Goal: Task Accomplishment & Management: Manage account settings

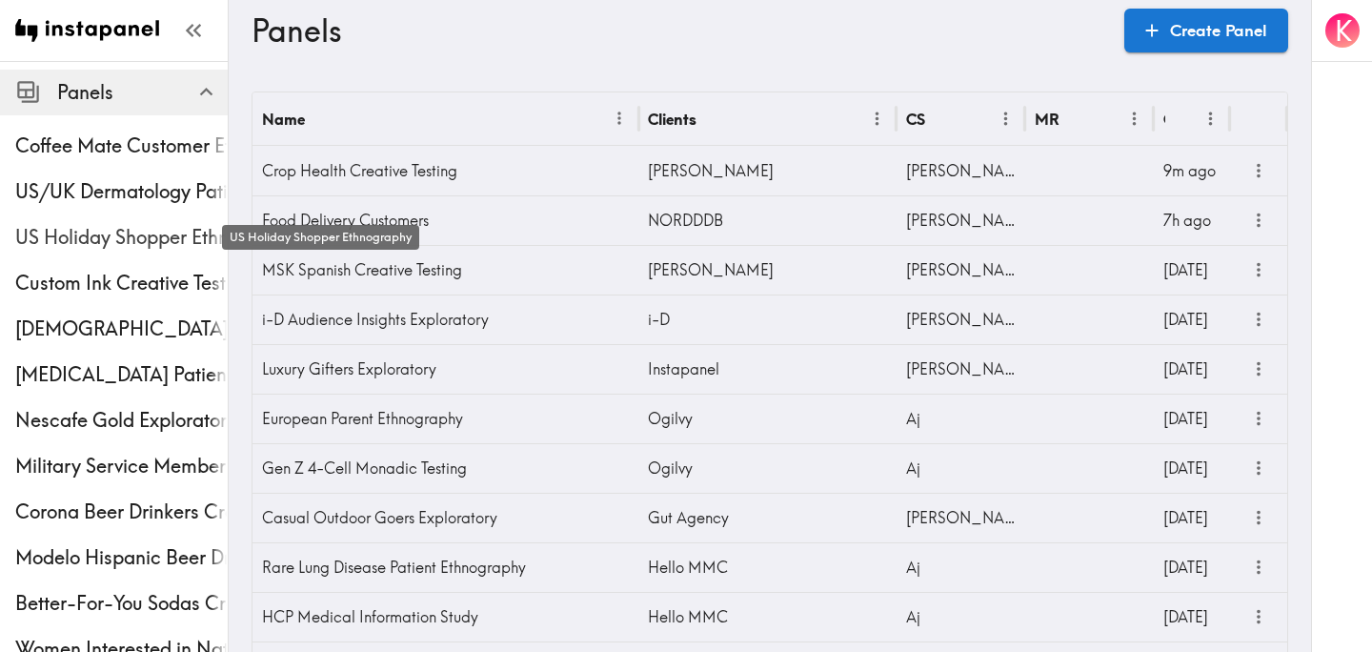
click at [59, 233] on span "US Holiday Shopper Ethnography" at bounding box center [121, 237] width 212 height 27
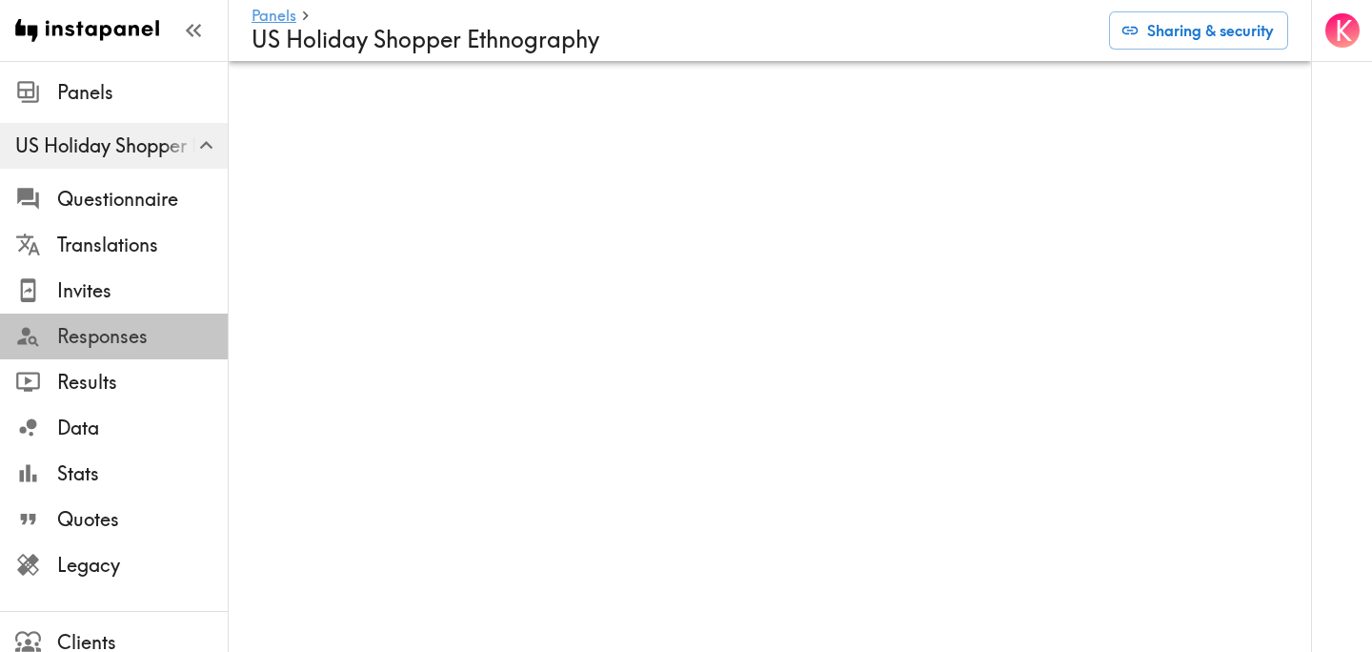
click at [103, 330] on span "Responses" at bounding box center [142, 336] width 171 height 27
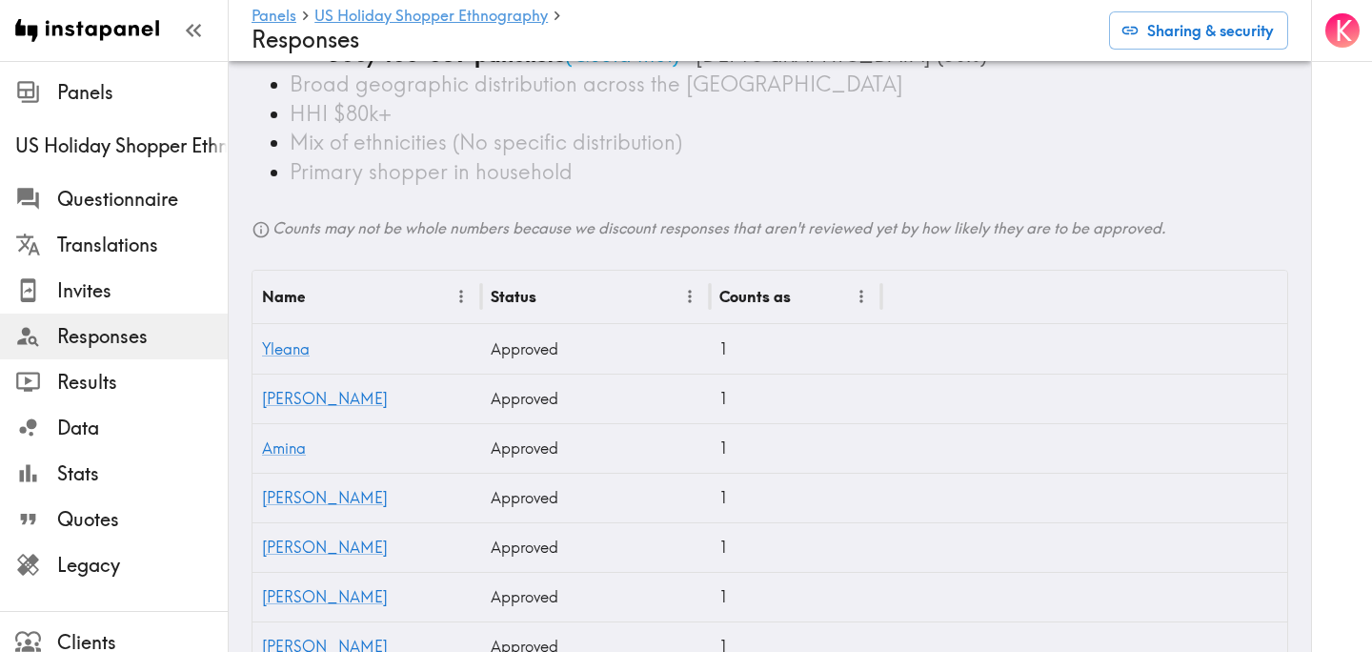
scroll to position [231, 0]
click at [121, 561] on span "Legacy" at bounding box center [142, 565] width 171 height 27
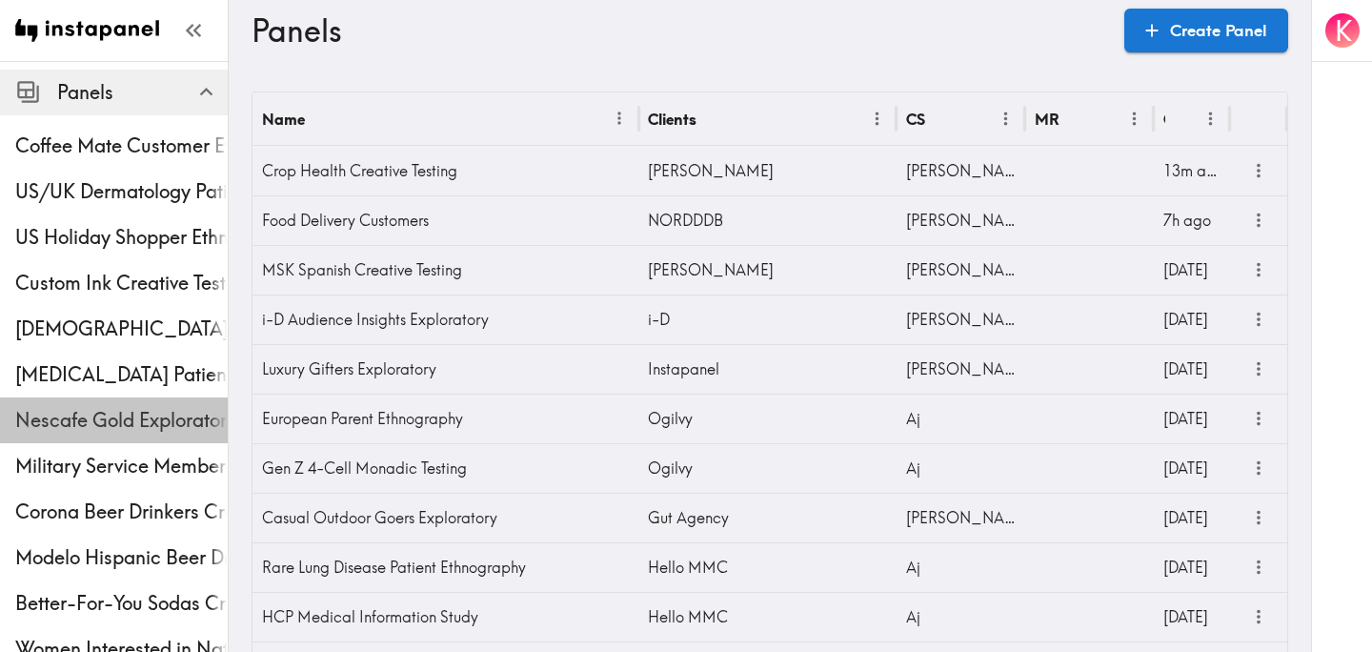
click at [104, 396] on div "Nescafe Gold Exploratory" at bounding box center [114, 420] width 228 height 50
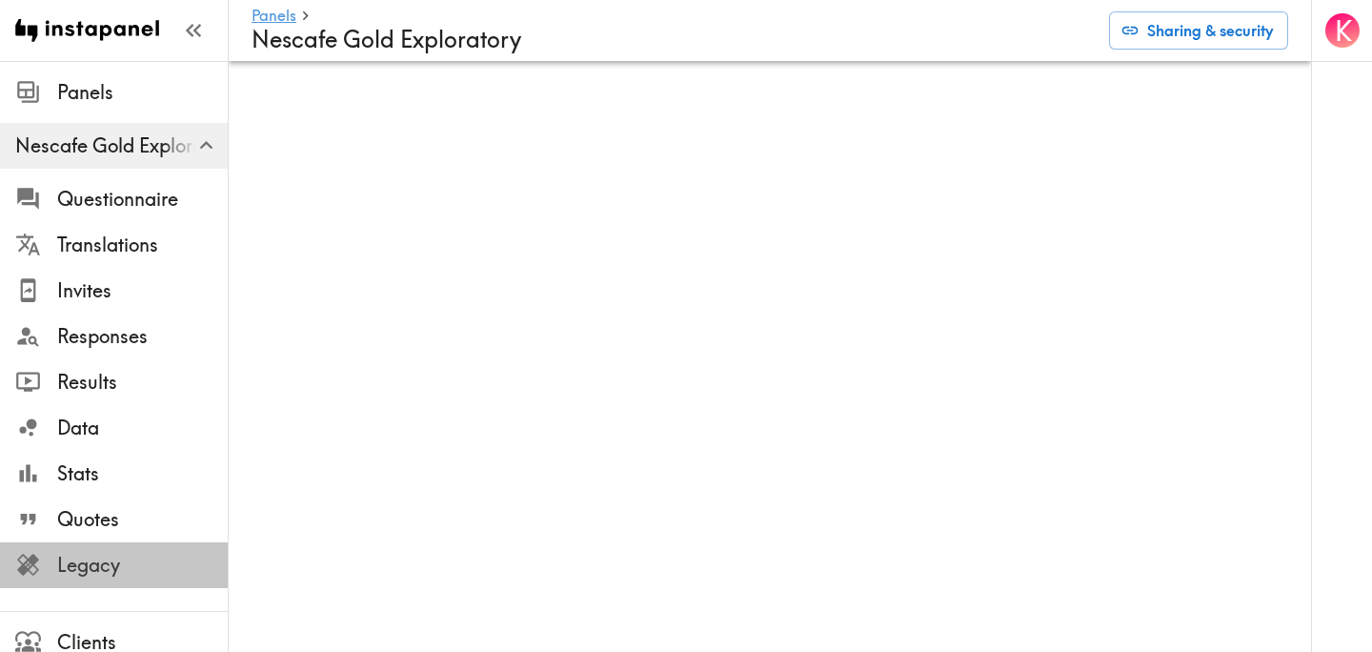
click at [110, 577] on span "Legacy" at bounding box center [142, 565] width 171 height 27
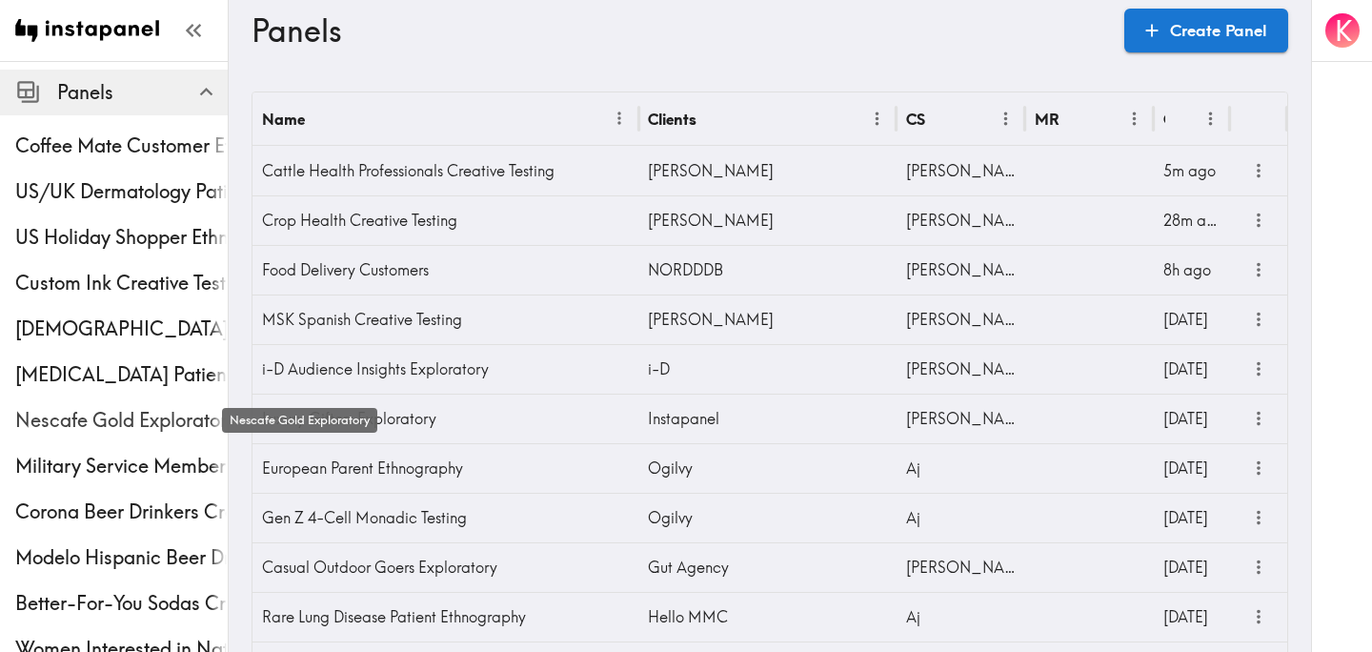
click at [78, 413] on span "Nescafe Gold Exploratory" at bounding box center [121, 420] width 212 height 27
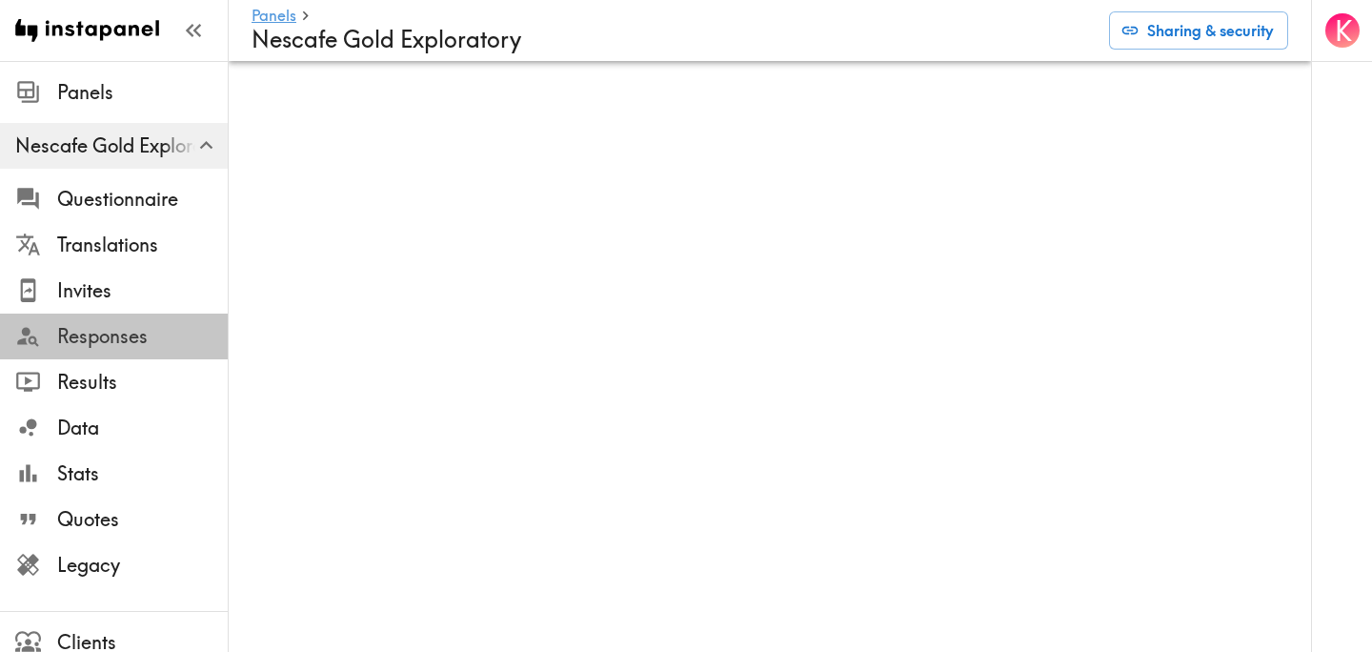
click at [124, 340] on span "Responses" at bounding box center [142, 336] width 171 height 27
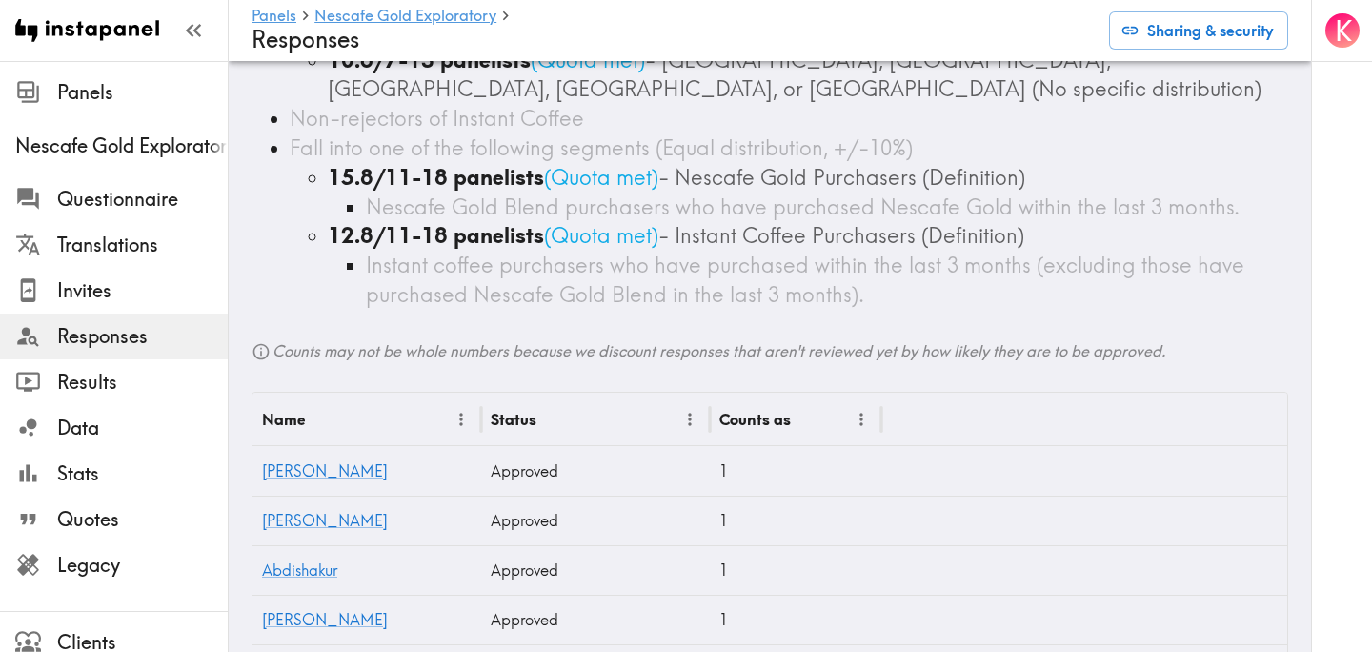
scroll to position [281, 0]
click at [111, 371] on span "Results" at bounding box center [142, 382] width 171 height 27
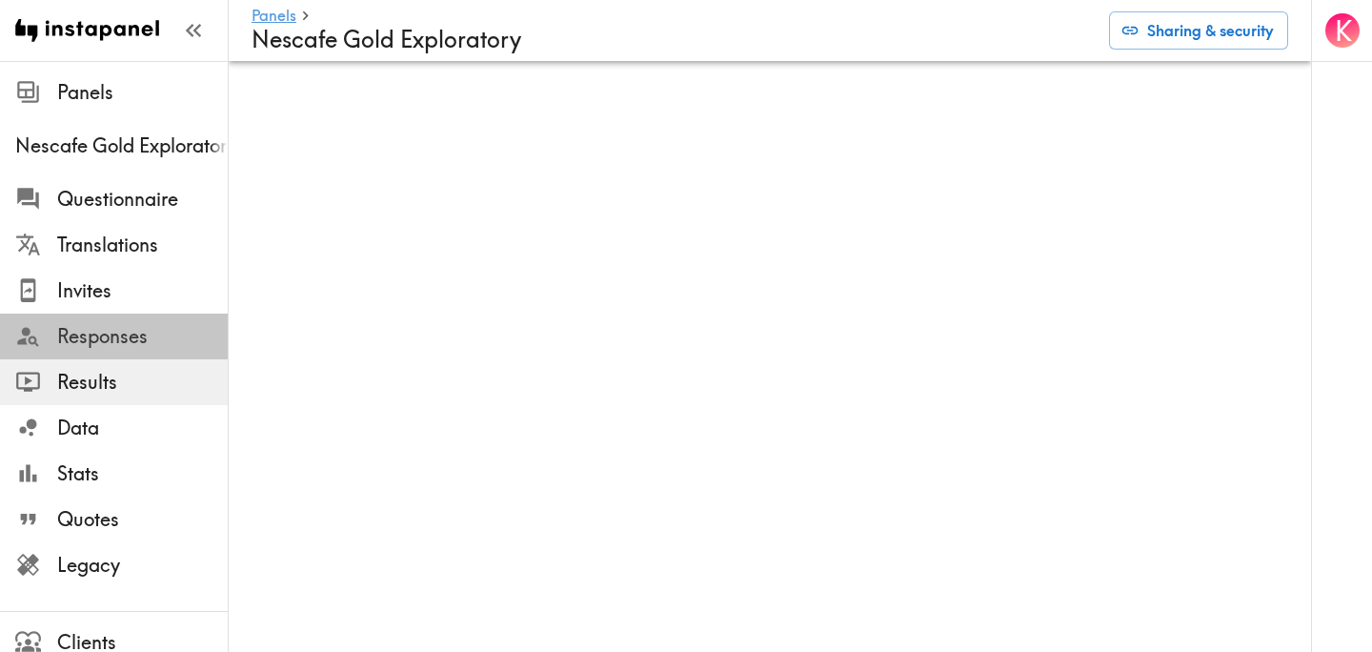
click at [135, 335] on span "Responses" at bounding box center [142, 336] width 171 height 27
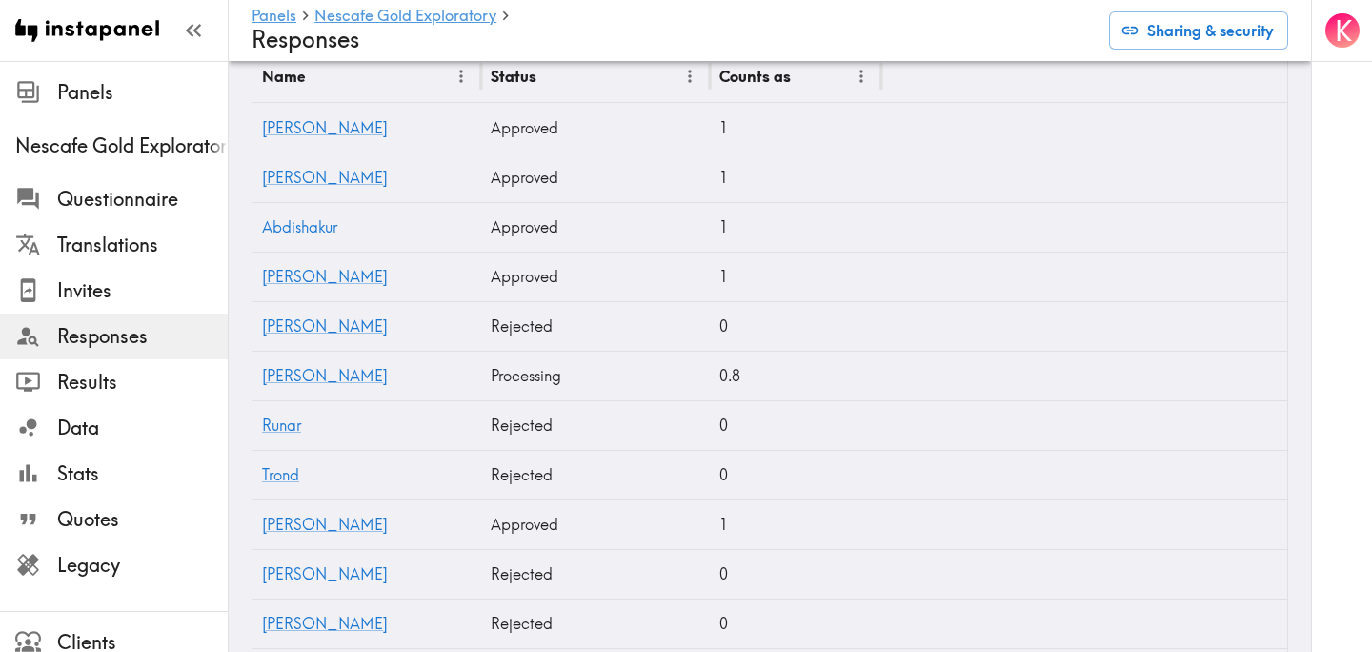
scroll to position [656, 0]
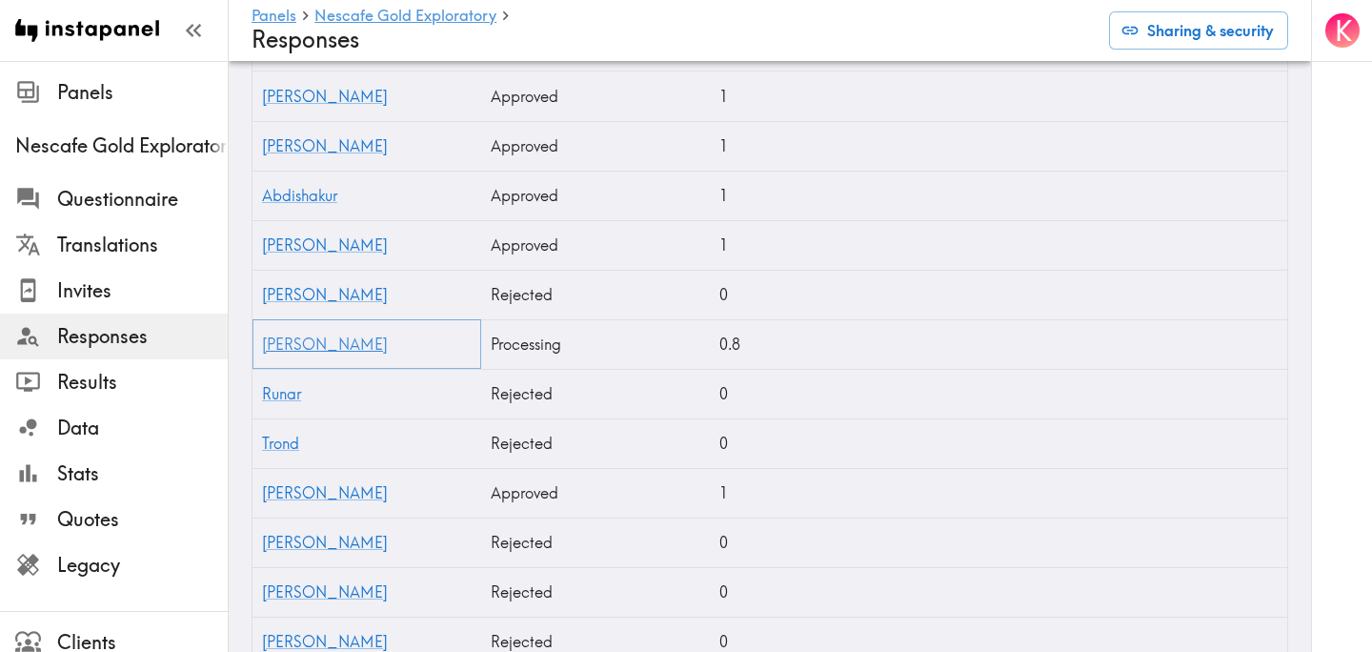
click at [283, 351] on link "Evert" at bounding box center [325, 343] width 126 height 19
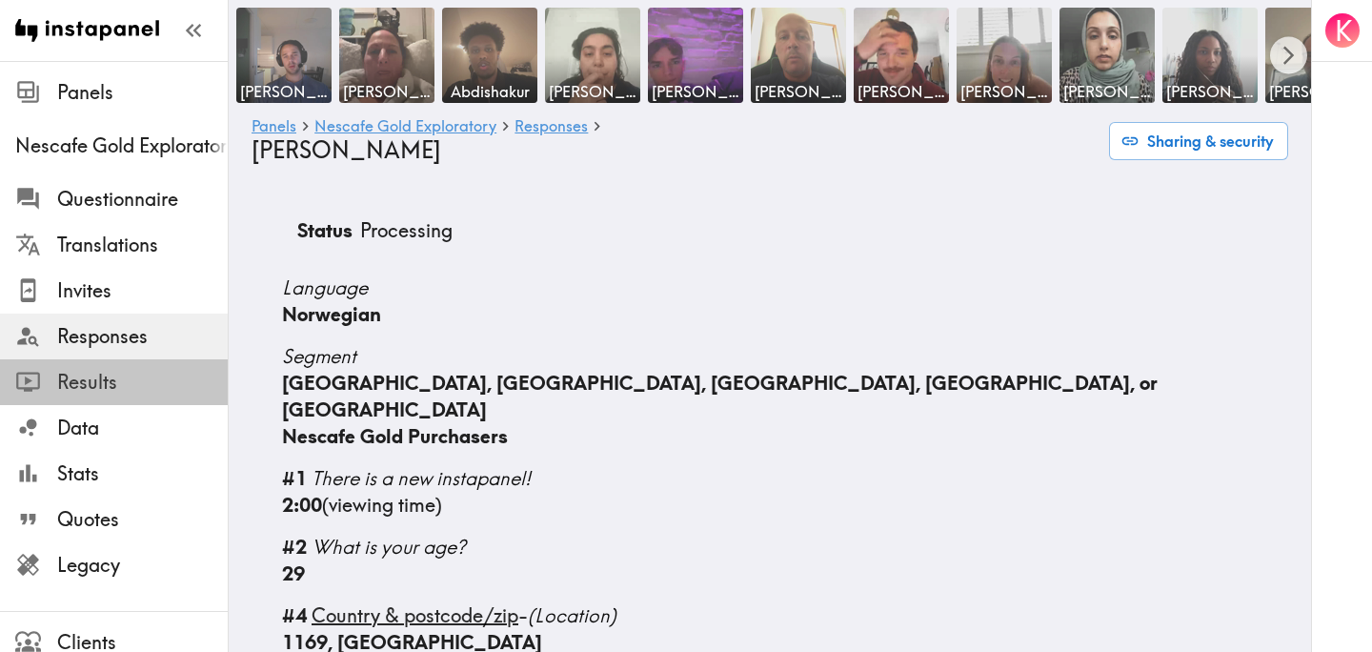
click at [162, 380] on span "Results" at bounding box center [142, 382] width 171 height 27
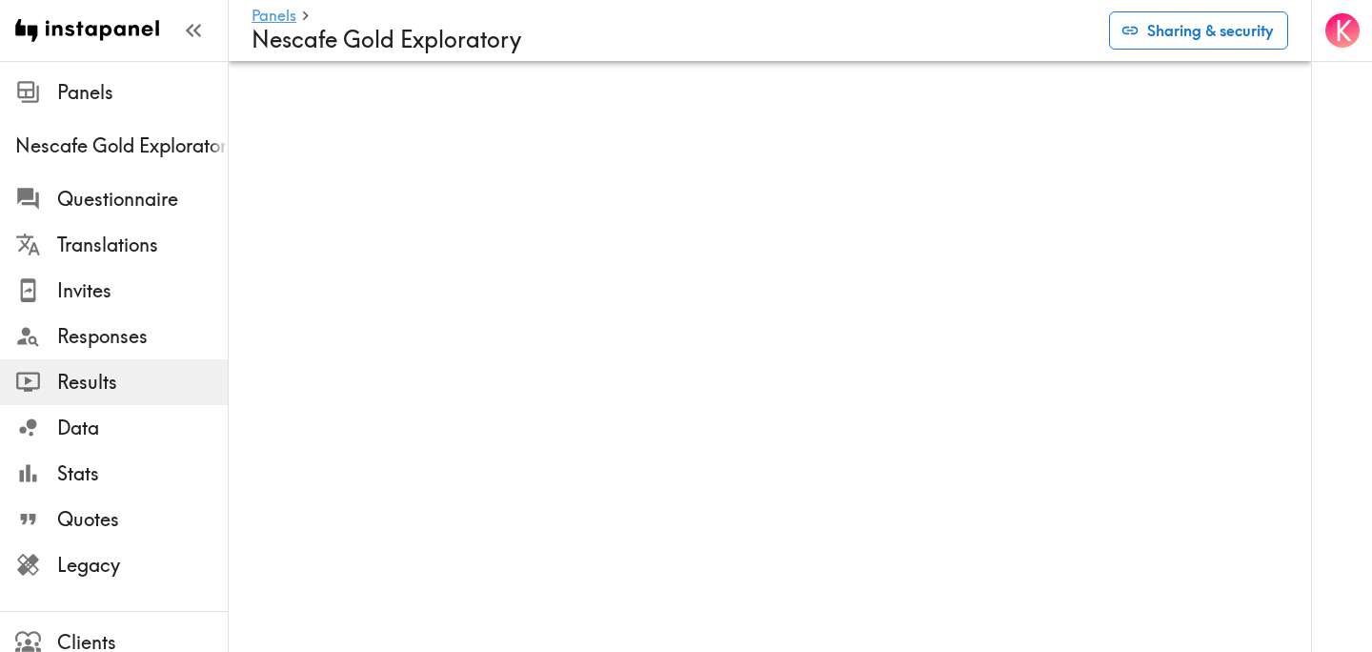
click at [1178, 47] on button "Sharing & security" at bounding box center [1198, 30] width 179 height 38
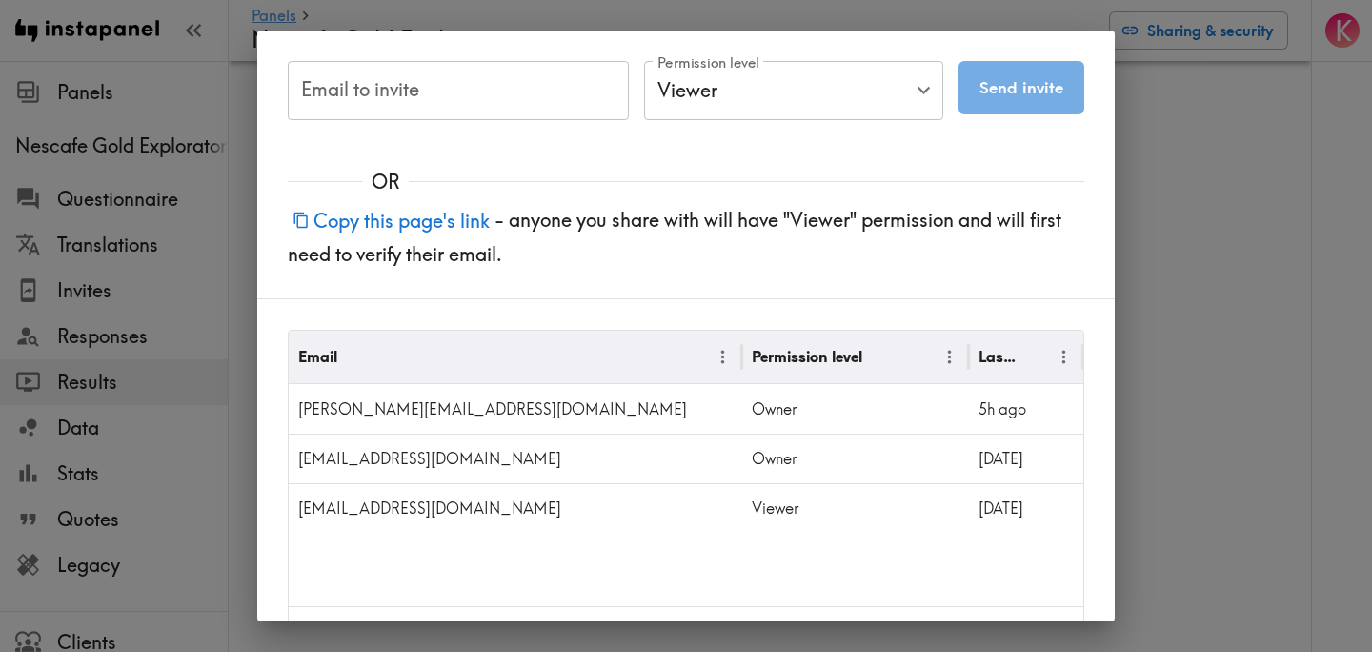
click at [426, 219] on button "Copy this page's link" at bounding box center [391, 220] width 207 height 41
click at [1225, 301] on div "Email to invite Email to invite Permission level Viewer Viewer Permission level…" at bounding box center [686, 326] width 1372 height 652
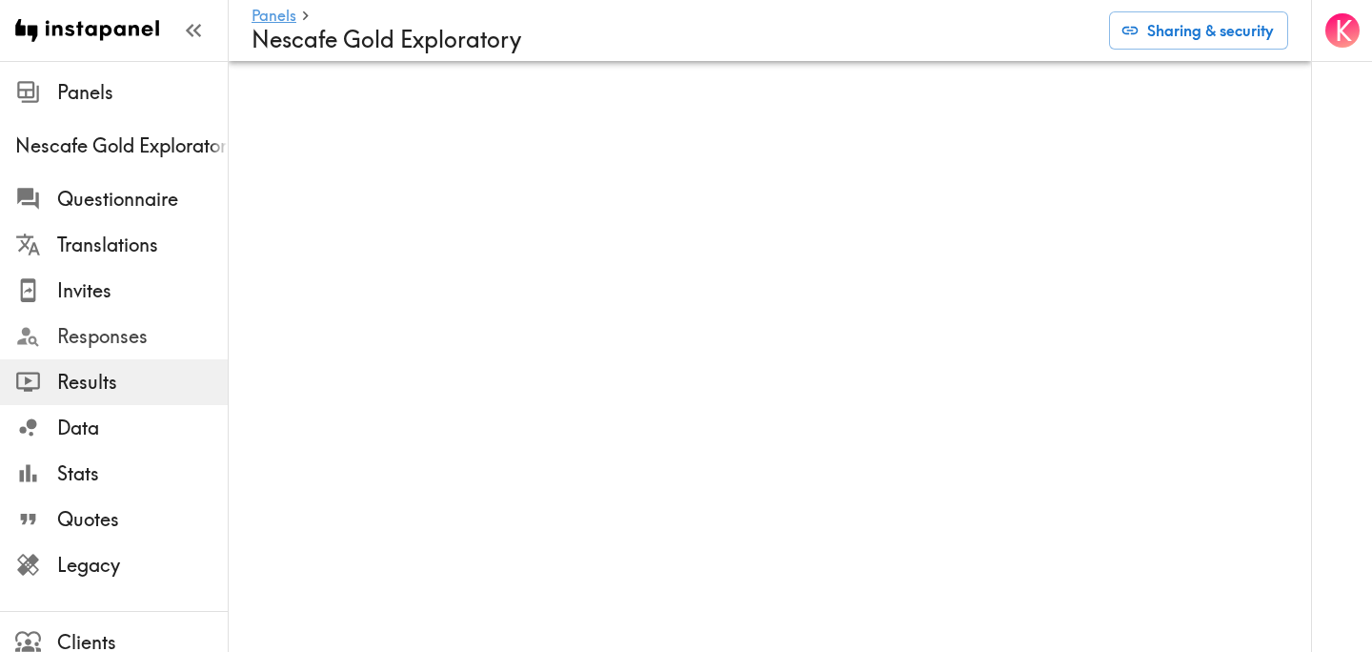
click at [110, 333] on span "Responses" at bounding box center [142, 336] width 171 height 27
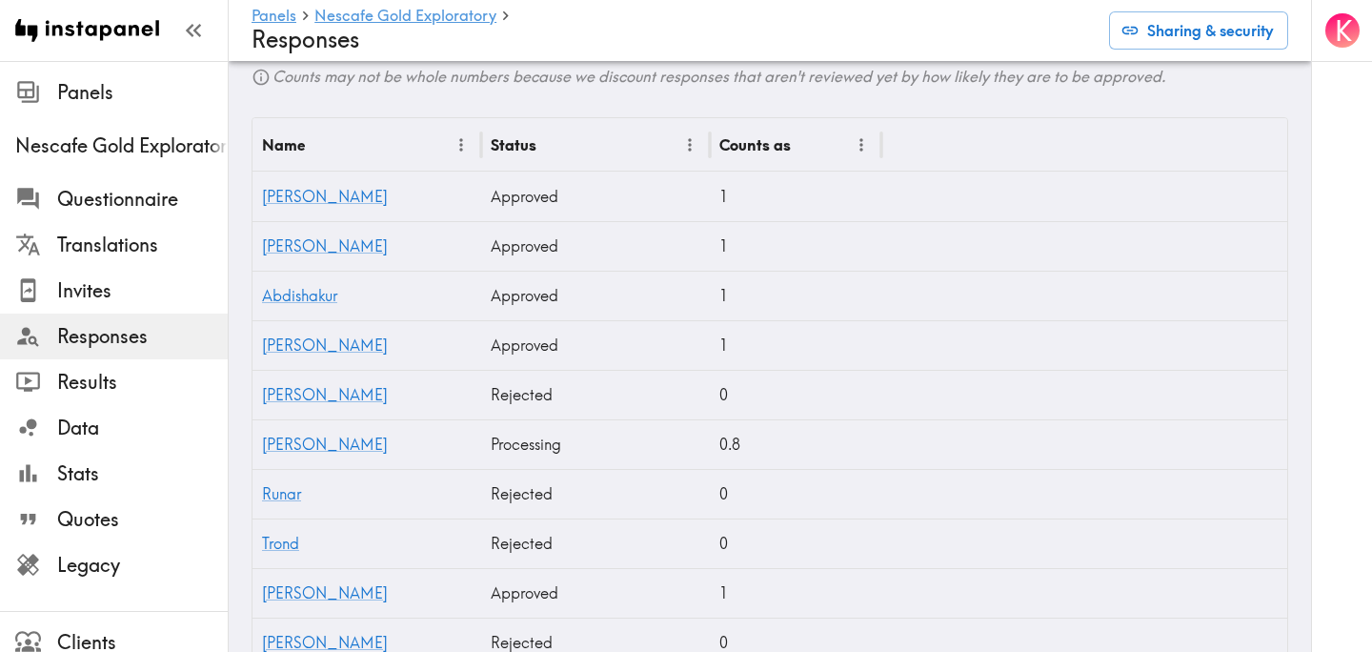
scroll to position [563, 0]
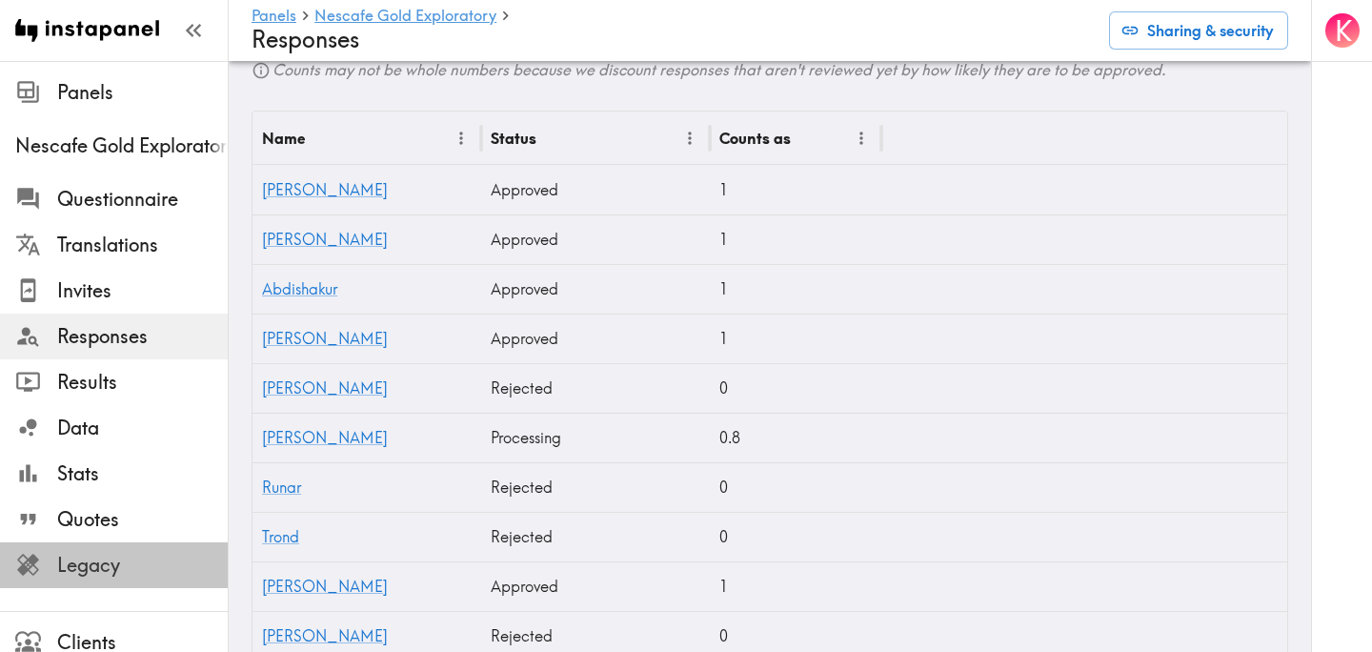
click at [123, 558] on span "Legacy" at bounding box center [142, 565] width 171 height 27
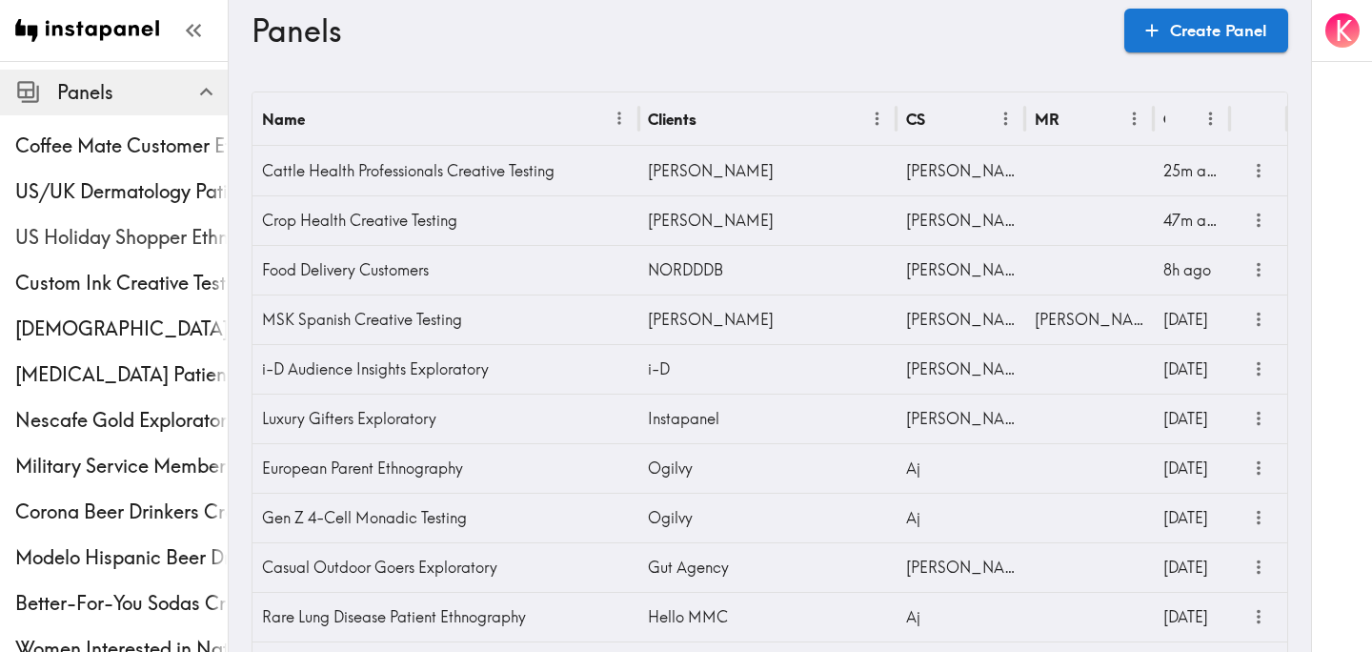
click at [82, 224] on span "US Holiday Shopper Ethnography" at bounding box center [121, 237] width 212 height 27
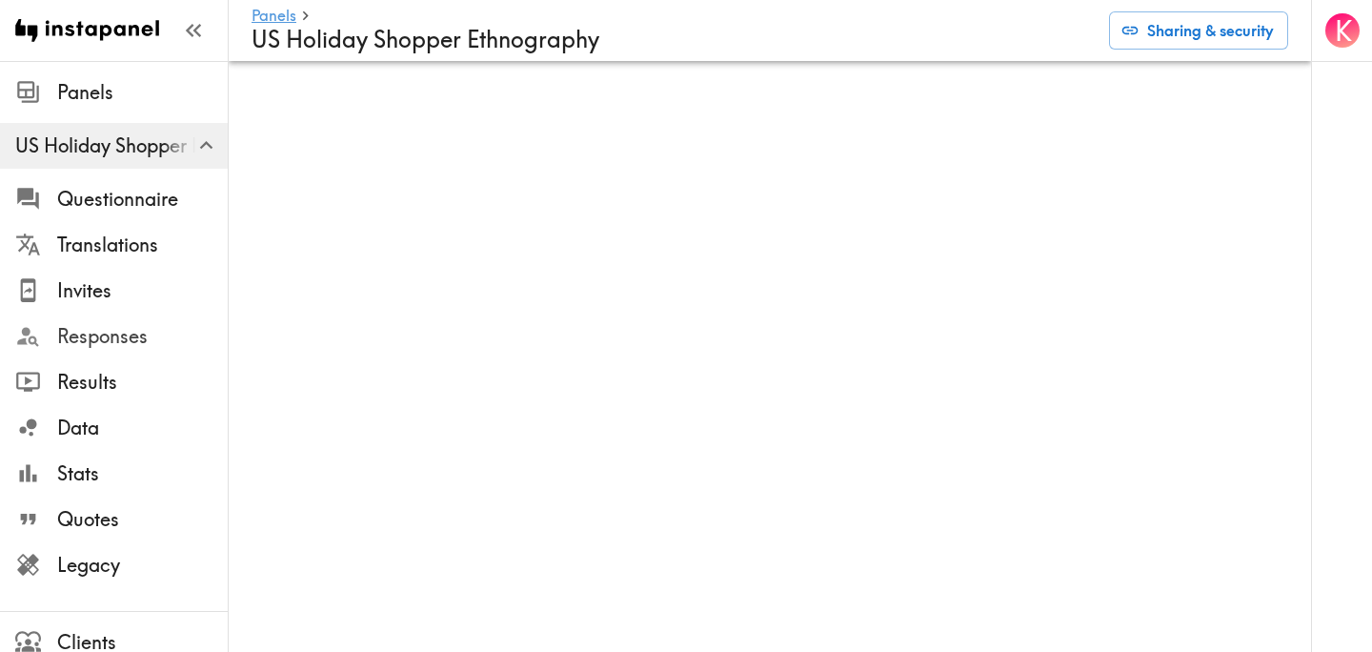
click at [130, 334] on span "Responses" at bounding box center [142, 336] width 171 height 27
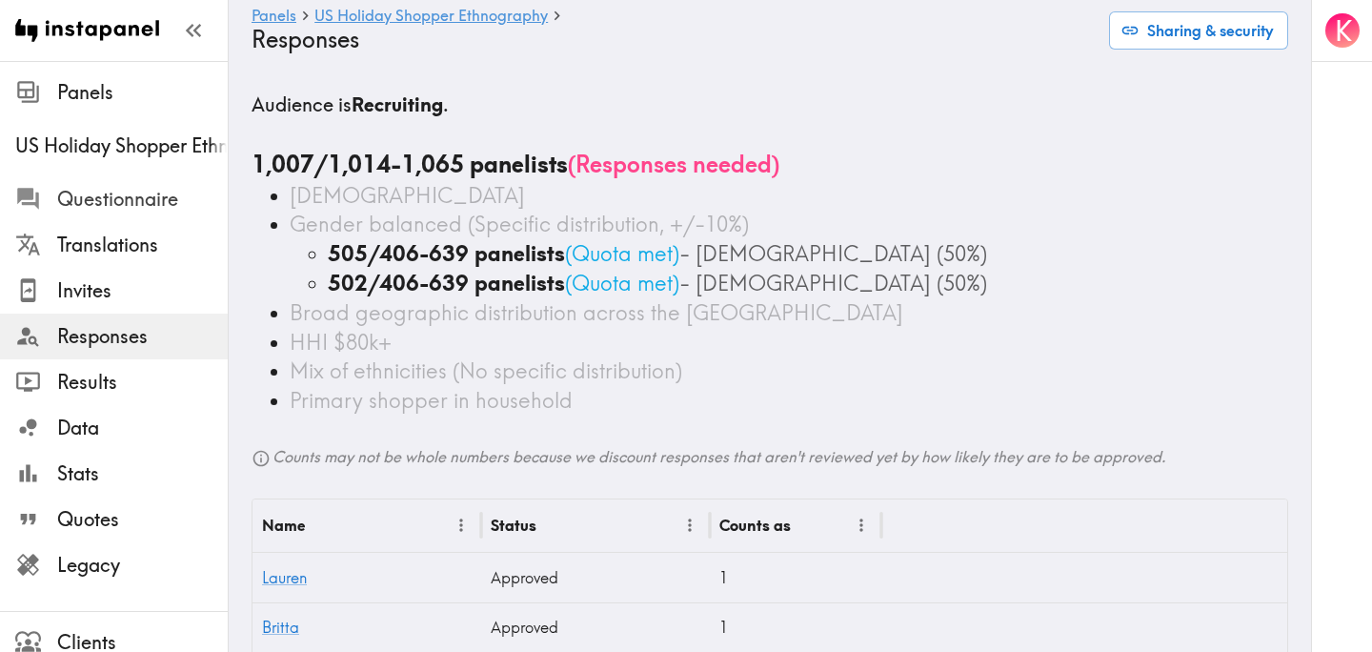
click at [151, 193] on span "Questionnaire" at bounding box center [142, 199] width 171 height 27
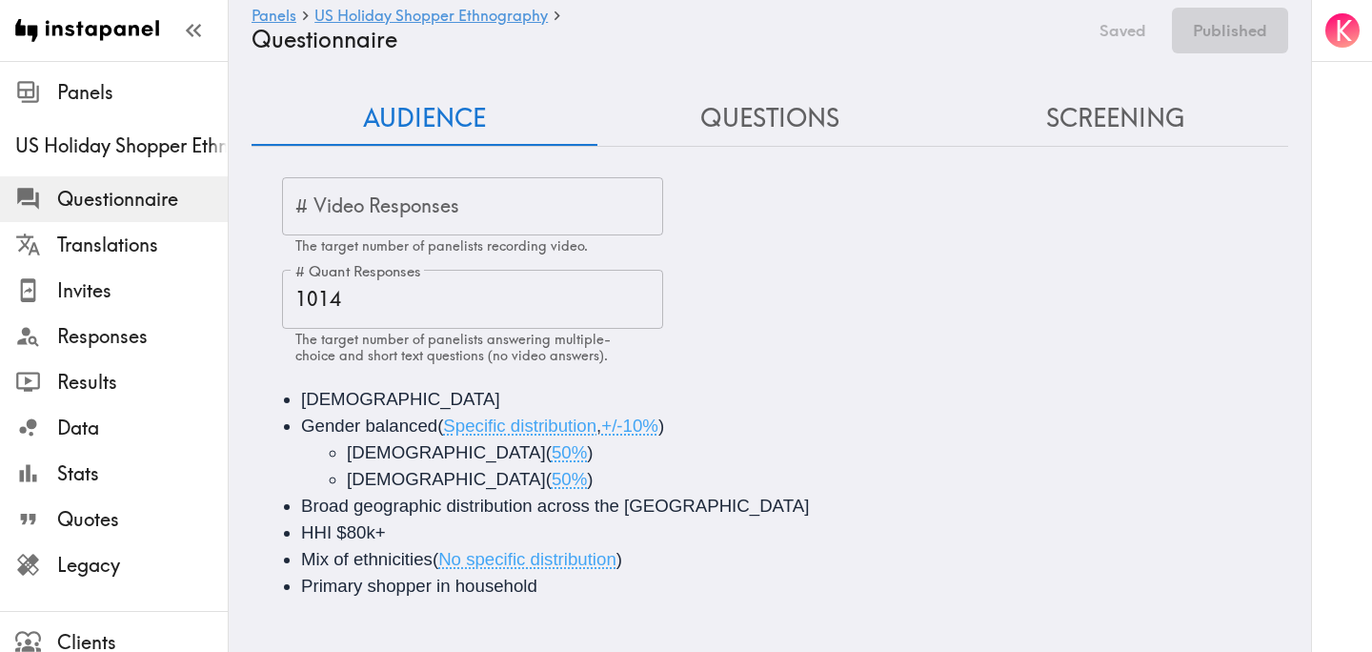
click at [457, 291] on input "1014" at bounding box center [472, 299] width 381 height 59
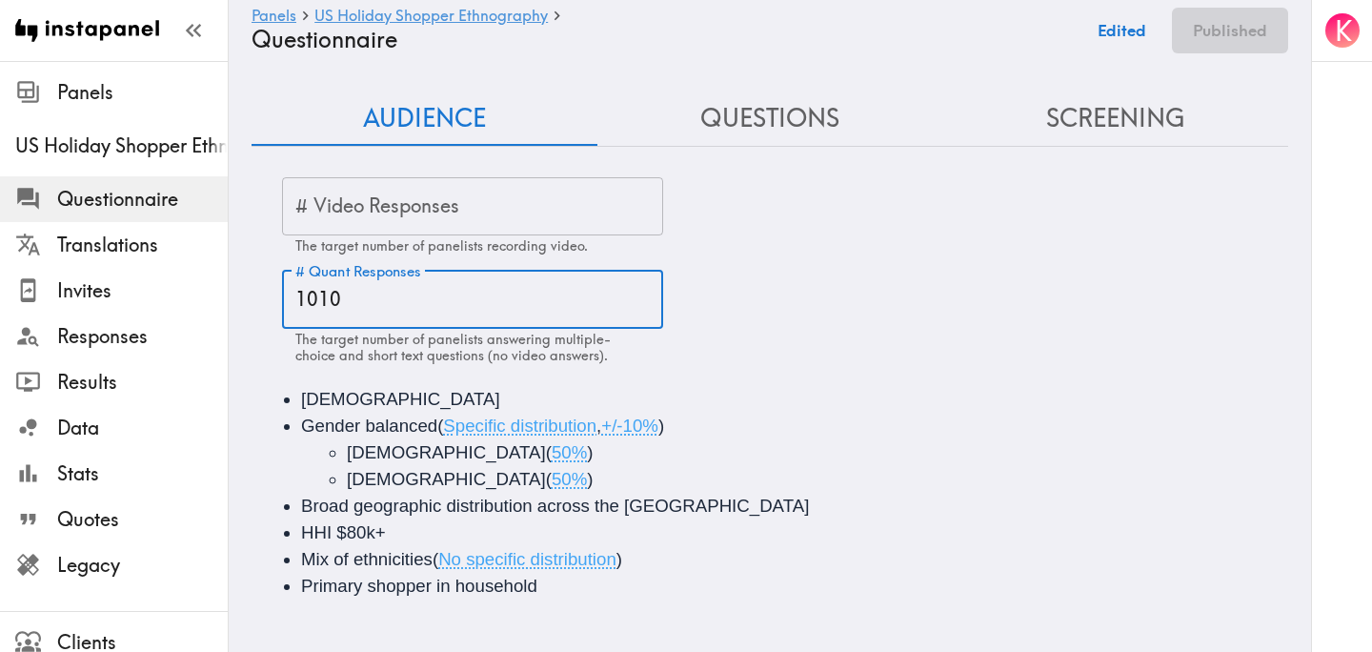
type input "1010"
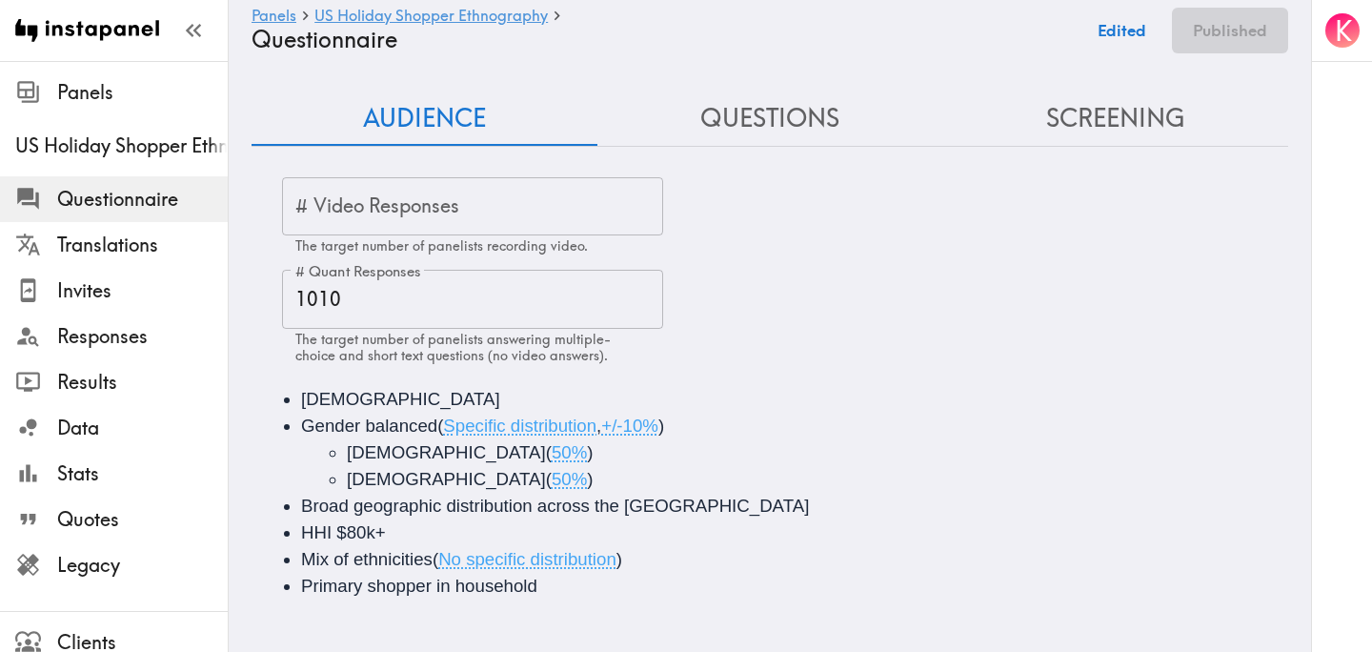
click at [983, 314] on div "# Video Responses # Video Responses The target number of panelists recording vi…" at bounding box center [785, 270] width 1006 height 187
click at [1255, 35] on button "Publish" at bounding box center [1239, 31] width 97 height 46
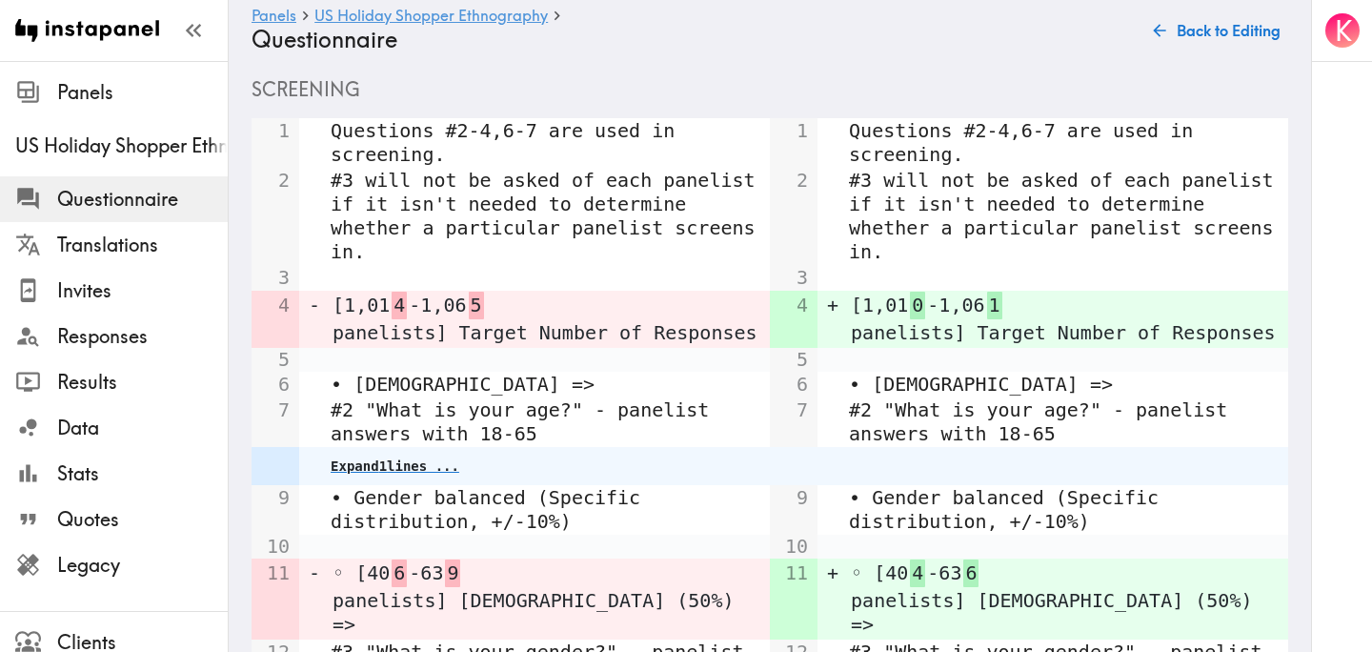
scroll to position [1152, 0]
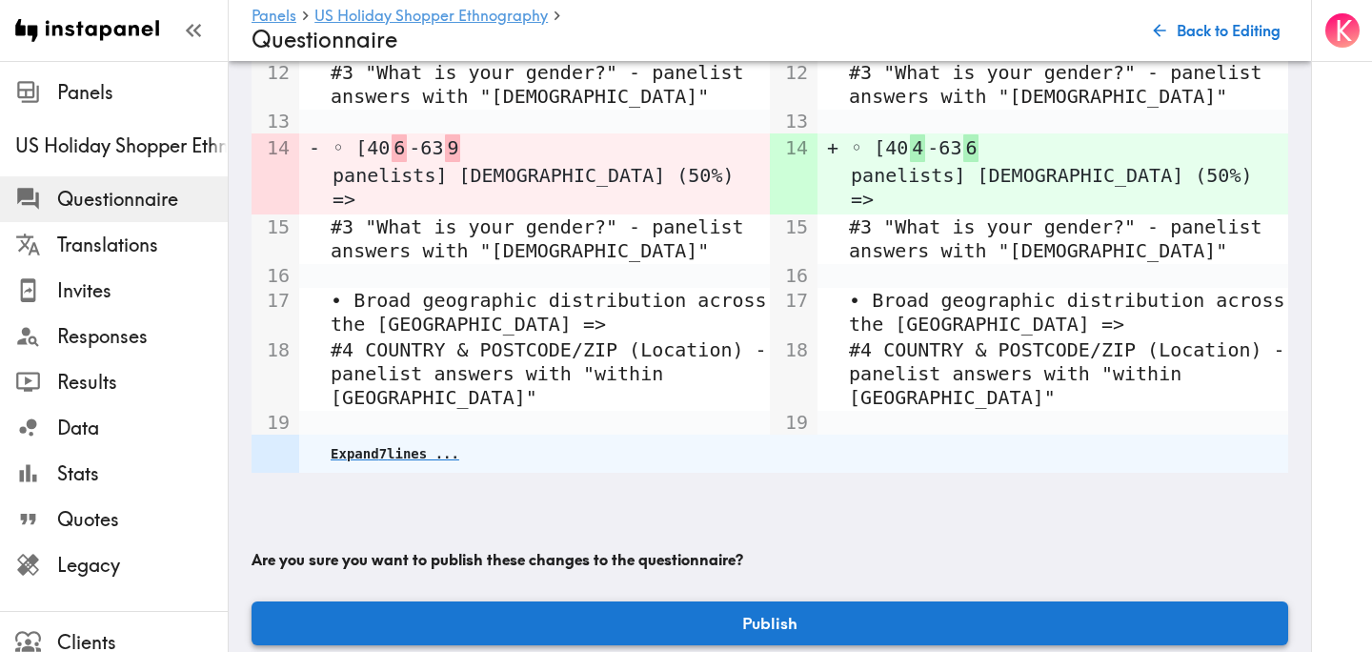
click at [739, 601] on button "Publish" at bounding box center [770, 623] width 1037 height 44
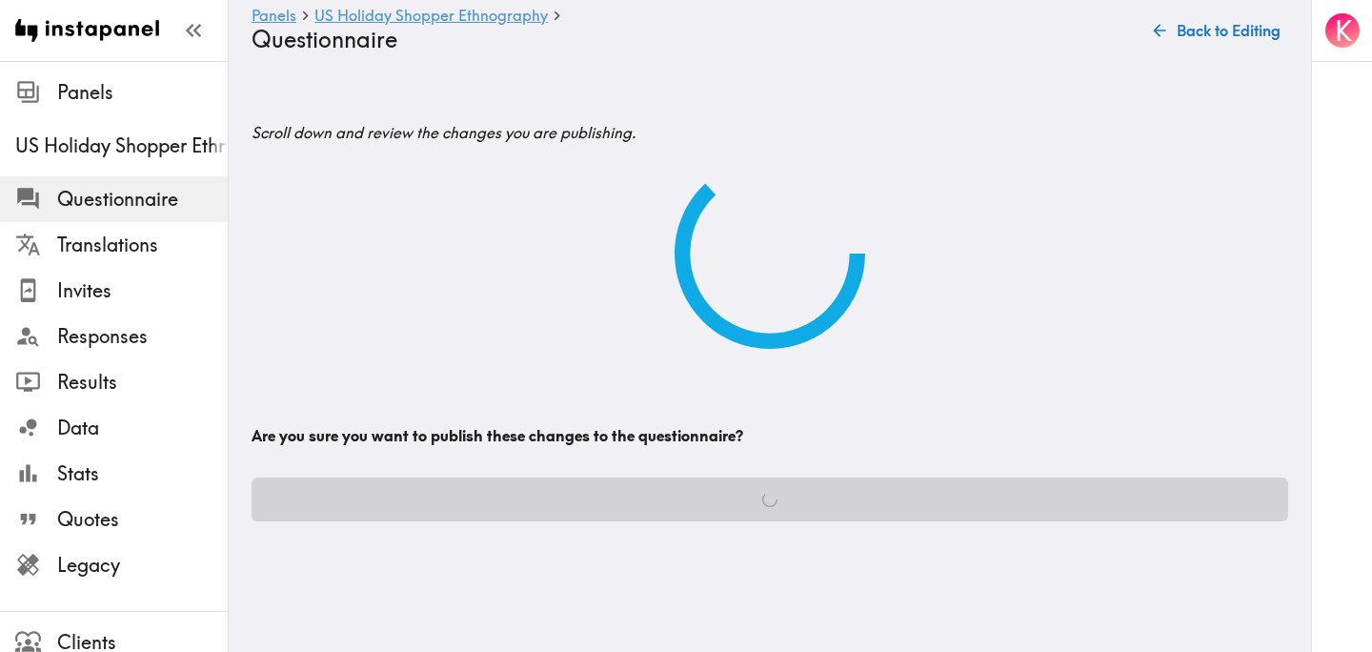
scroll to position [0, 0]
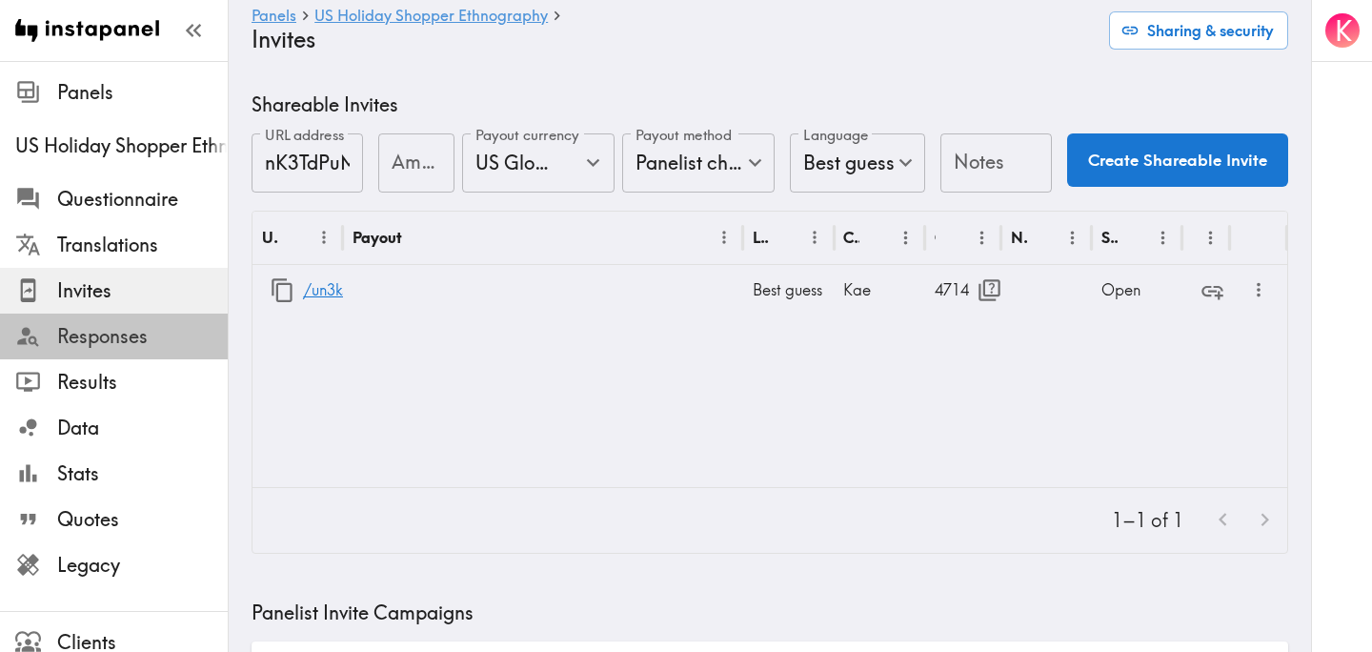
click at [153, 341] on span "Responses" at bounding box center [142, 336] width 171 height 27
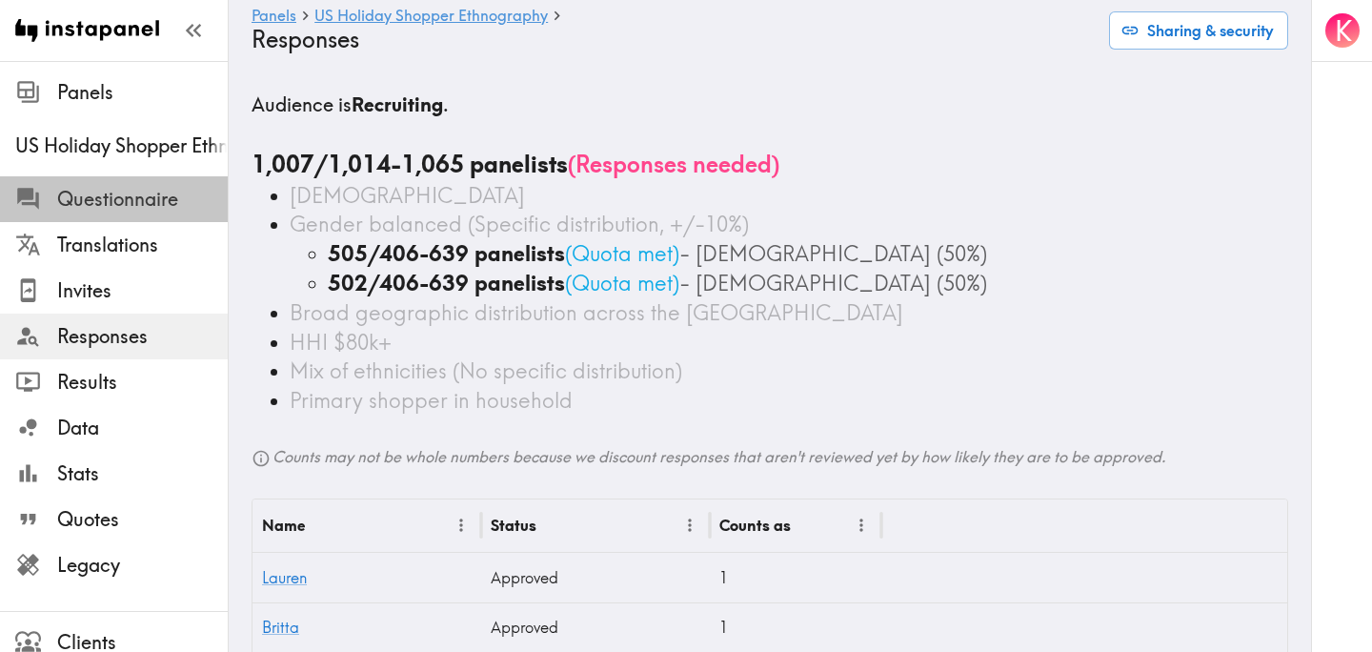
click at [139, 191] on span "Questionnaire" at bounding box center [142, 199] width 171 height 27
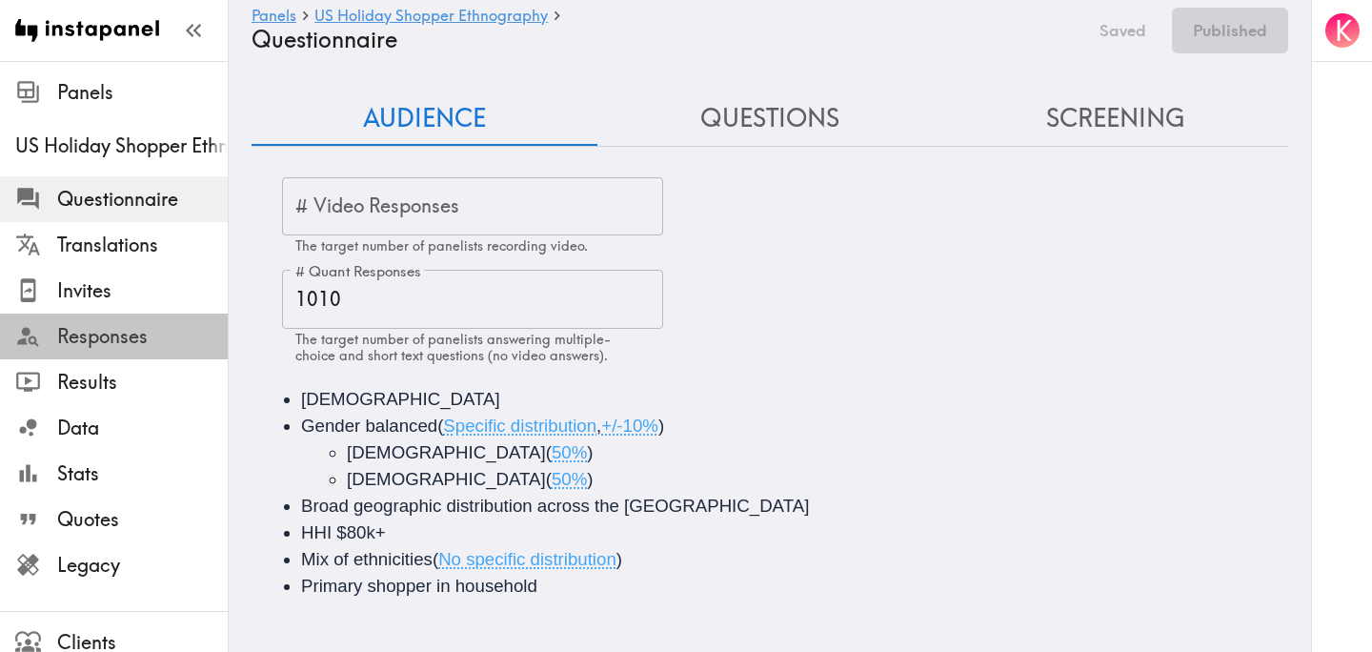
click at [117, 337] on span "Responses" at bounding box center [142, 336] width 171 height 27
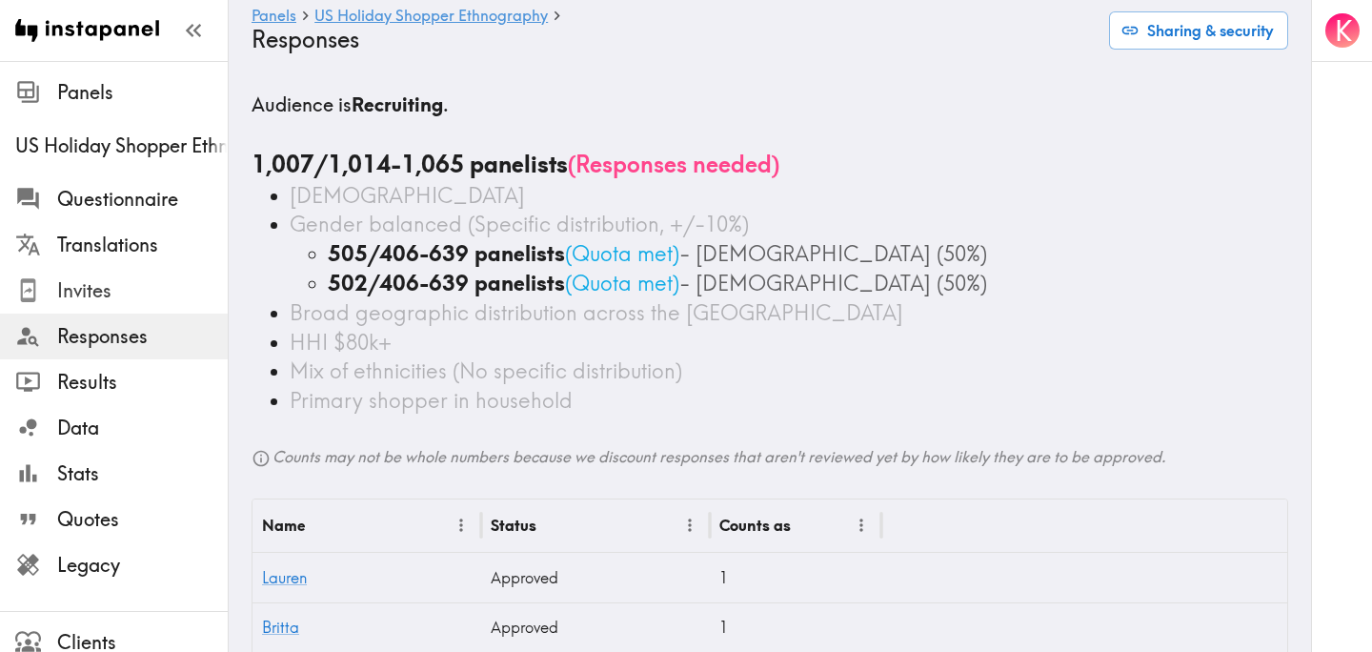
click at [122, 293] on span "Invites" at bounding box center [142, 290] width 171 height 27
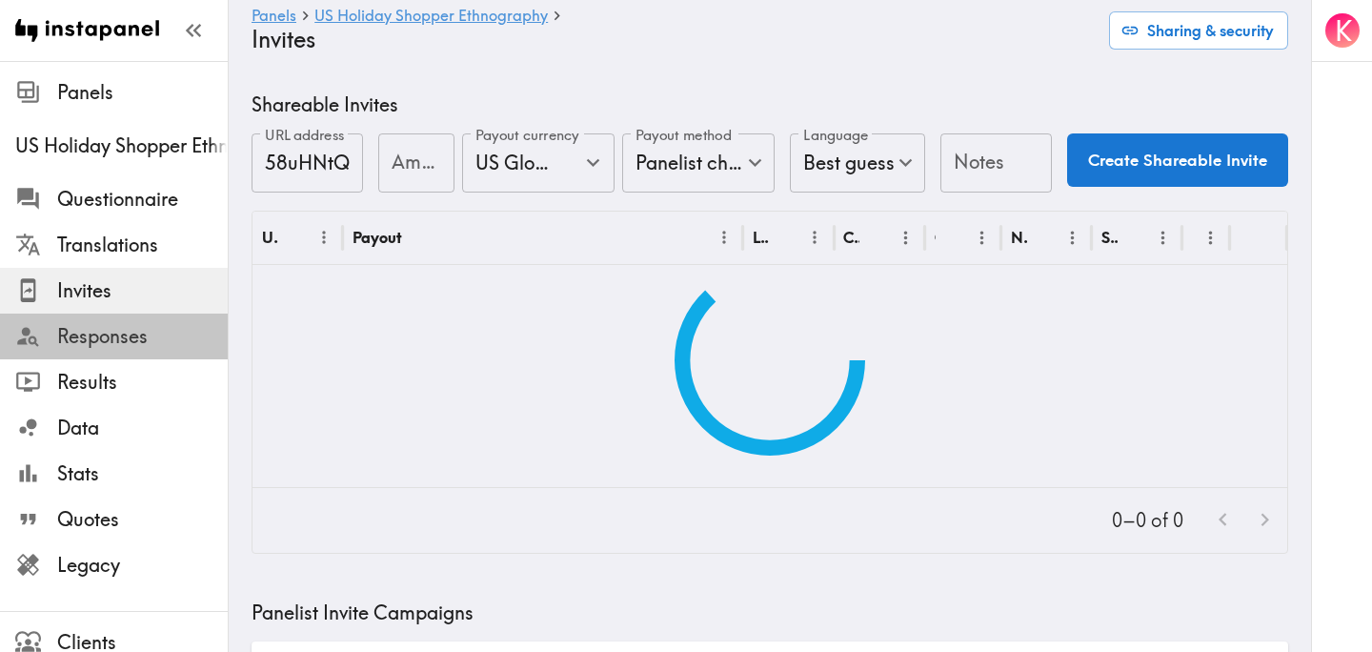
click at [131, 320] on span "Responses" at bounding box center [142, 336] width 171 height 34
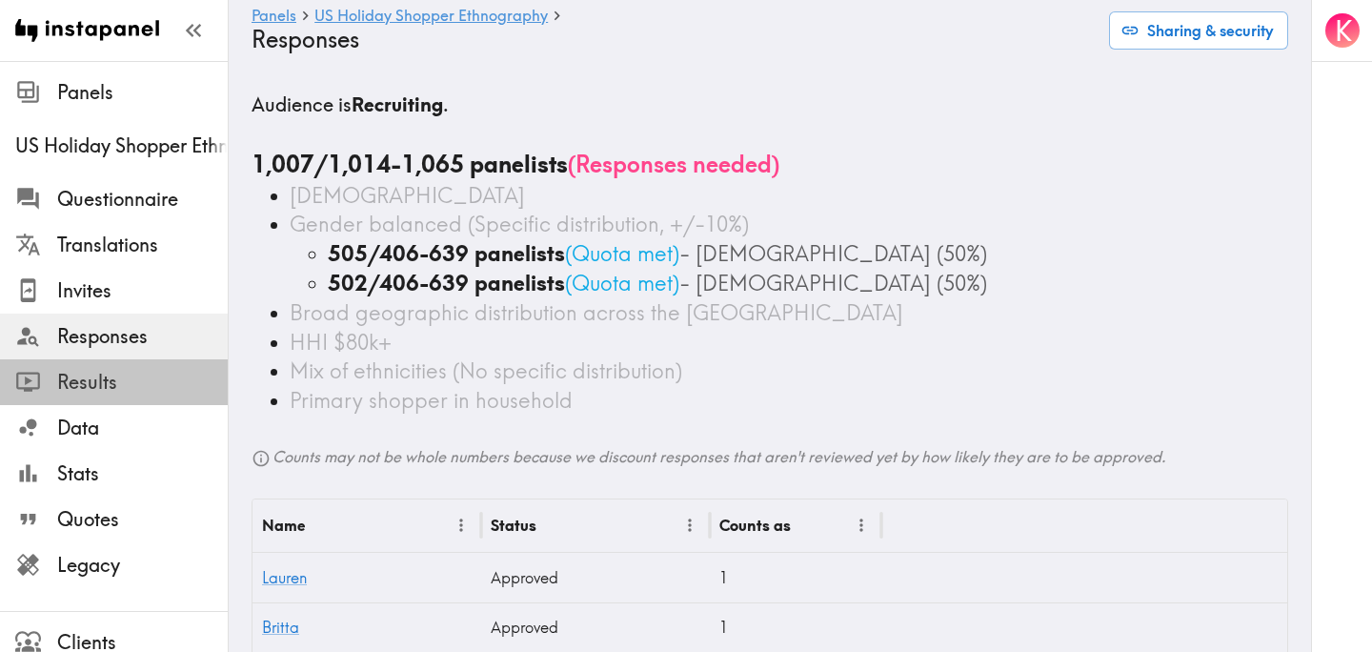
click at [129, 369] on span "Results" at bounding box center [142, 382] width 171 height 27
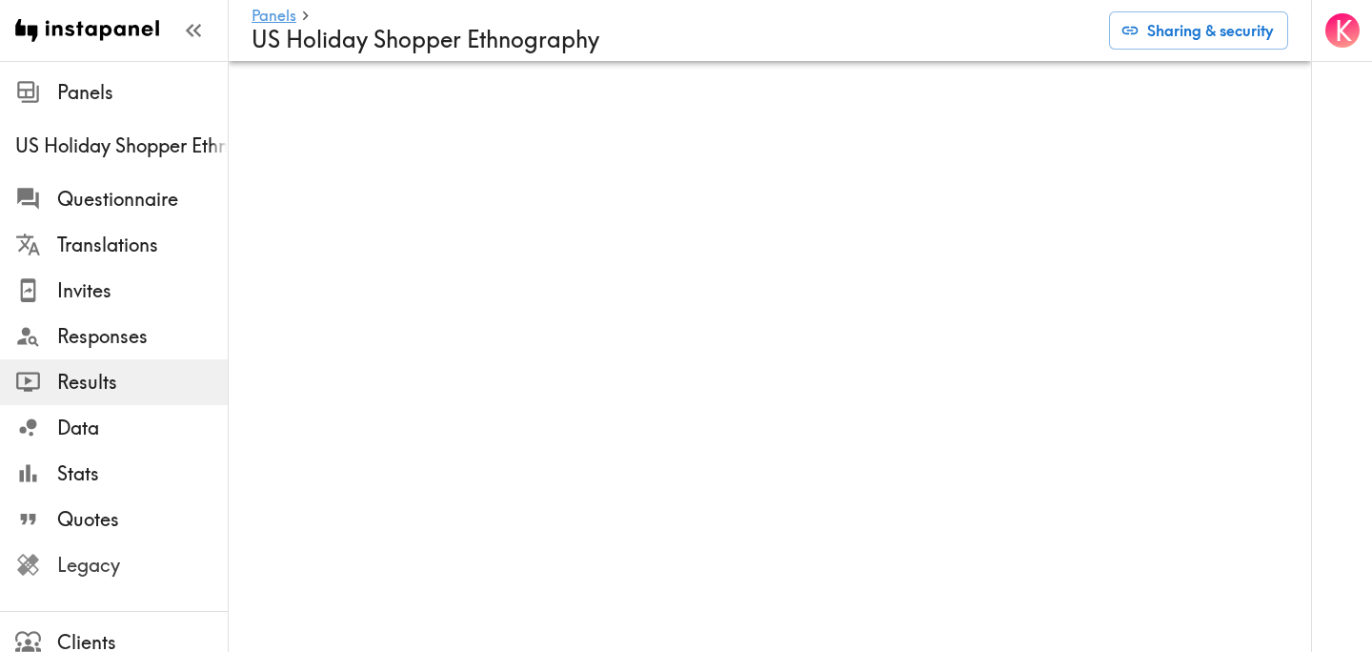
click at [116, 574] on span "Legacy" at bounding box center [142, 565] width 171 height 27
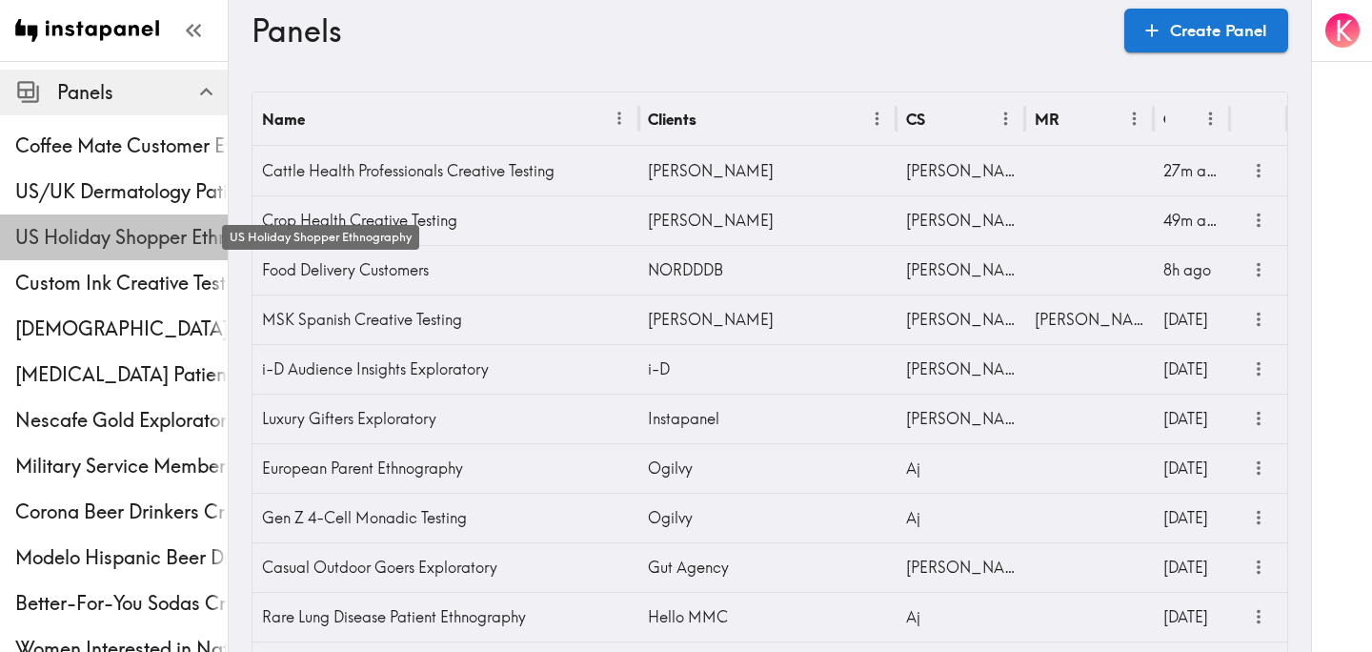
click at [99, 232] on span "US Holiday Shopper Ethnography" at bounding box center [121, 237] width 212 height 27
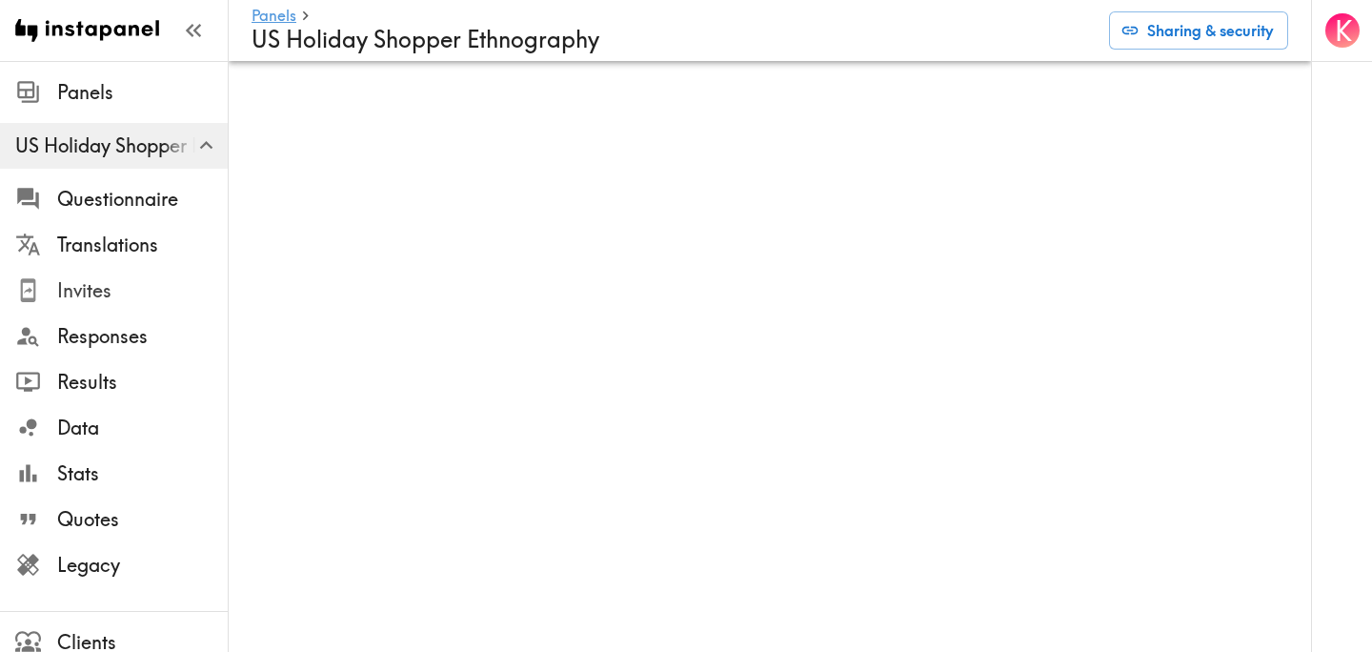
click at [107, 290] on span "Invites" at bounding box center [142, 290] width 171 height 27
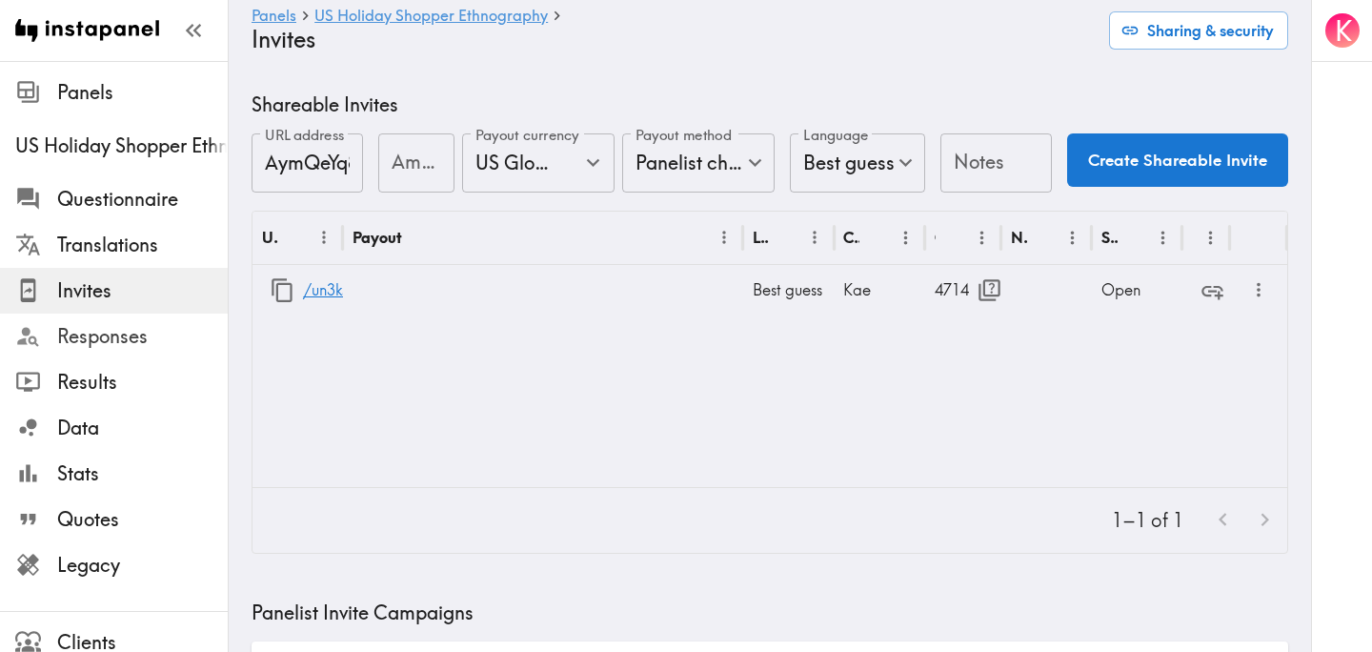
click at [151, 338] on span "Responses" at bounding box center [142, 336] width 171 height 27
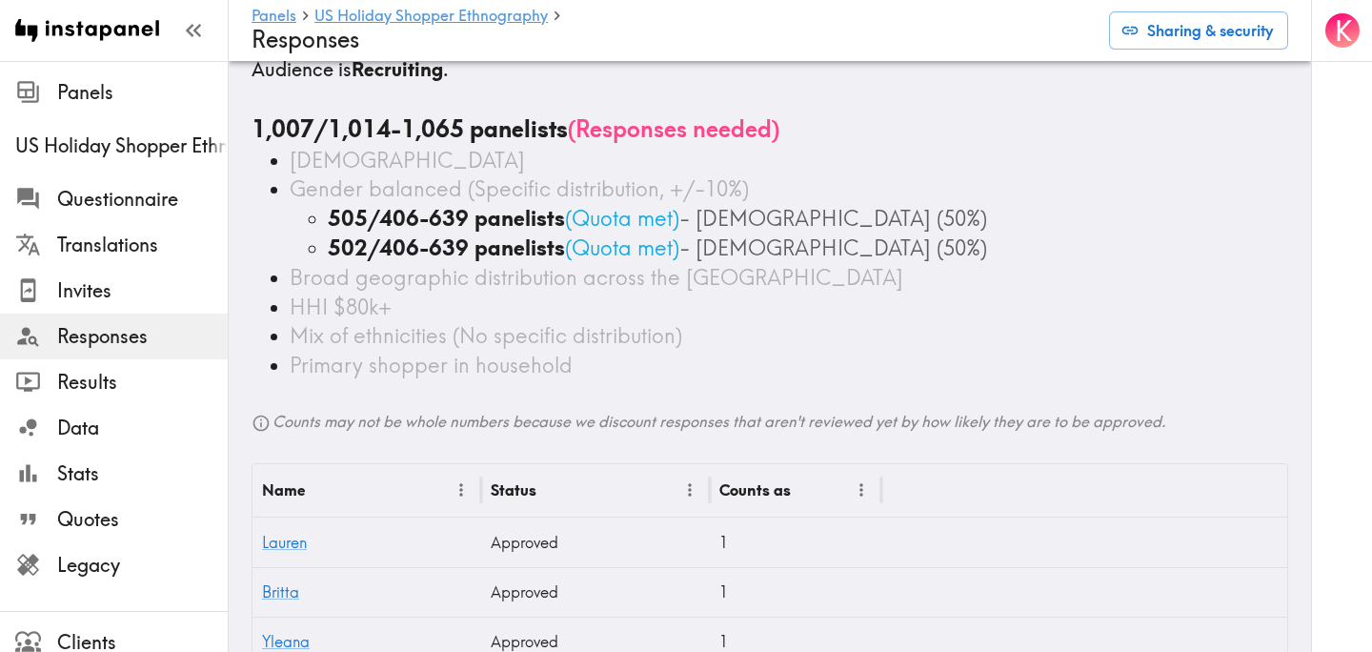
scroll to position [36, 0]
click at [180, 204] on span "Questionnaire" at bounding box center [142, 199] width 171 height 27
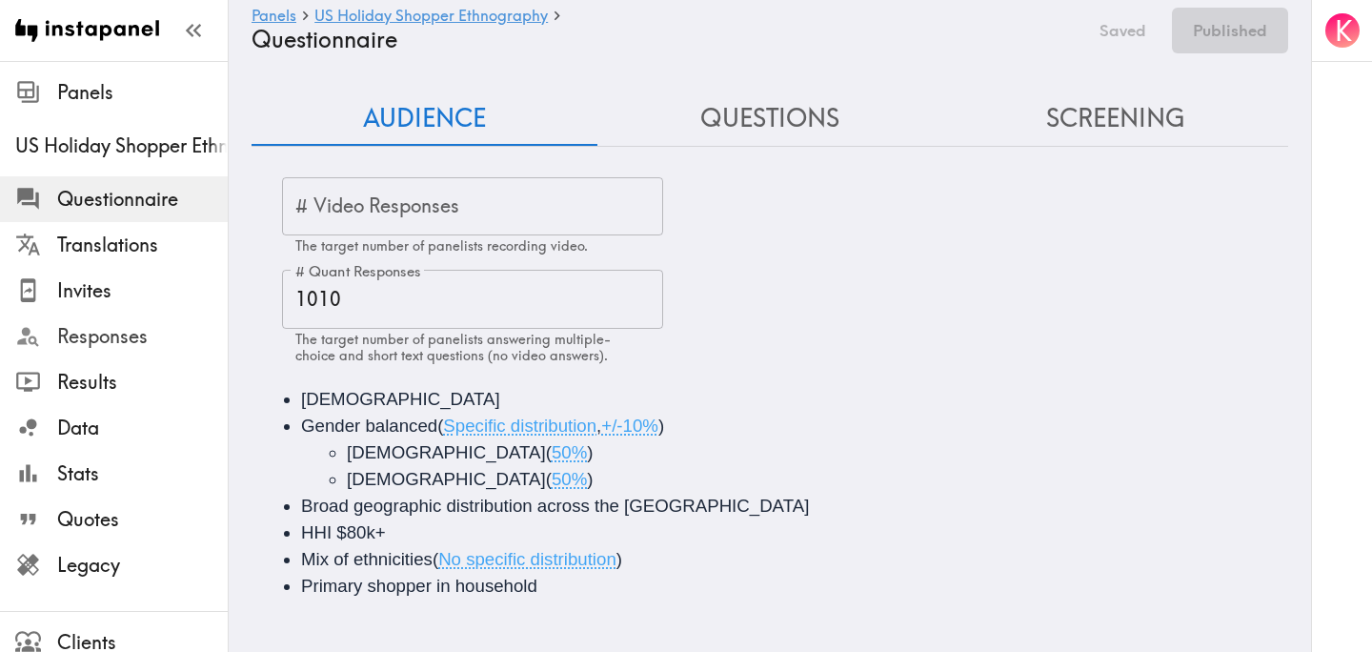
click at [143, 350] on span "Responses" at bounding box center [142, 336] width 171 height 34
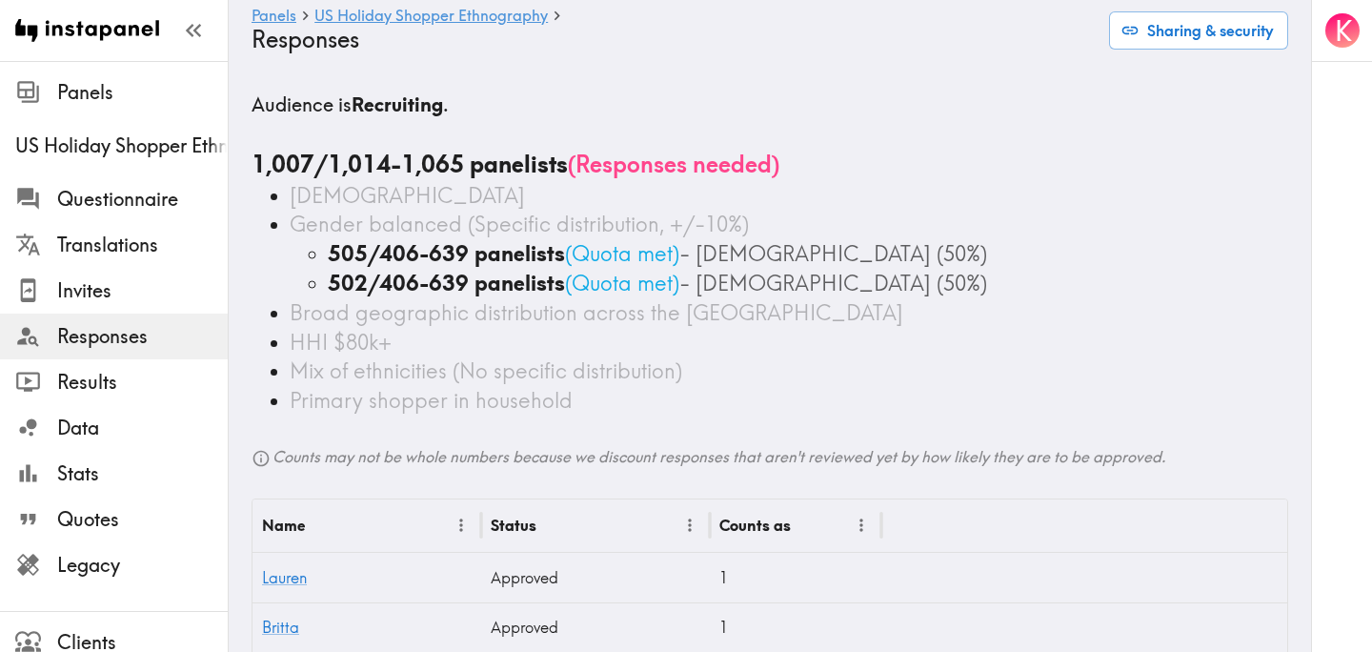
click at [842, 271] on div "502/406-639 panelists ( Quota met ) - Female (50%)" at bounding box center [808, 284] width 960 height 30
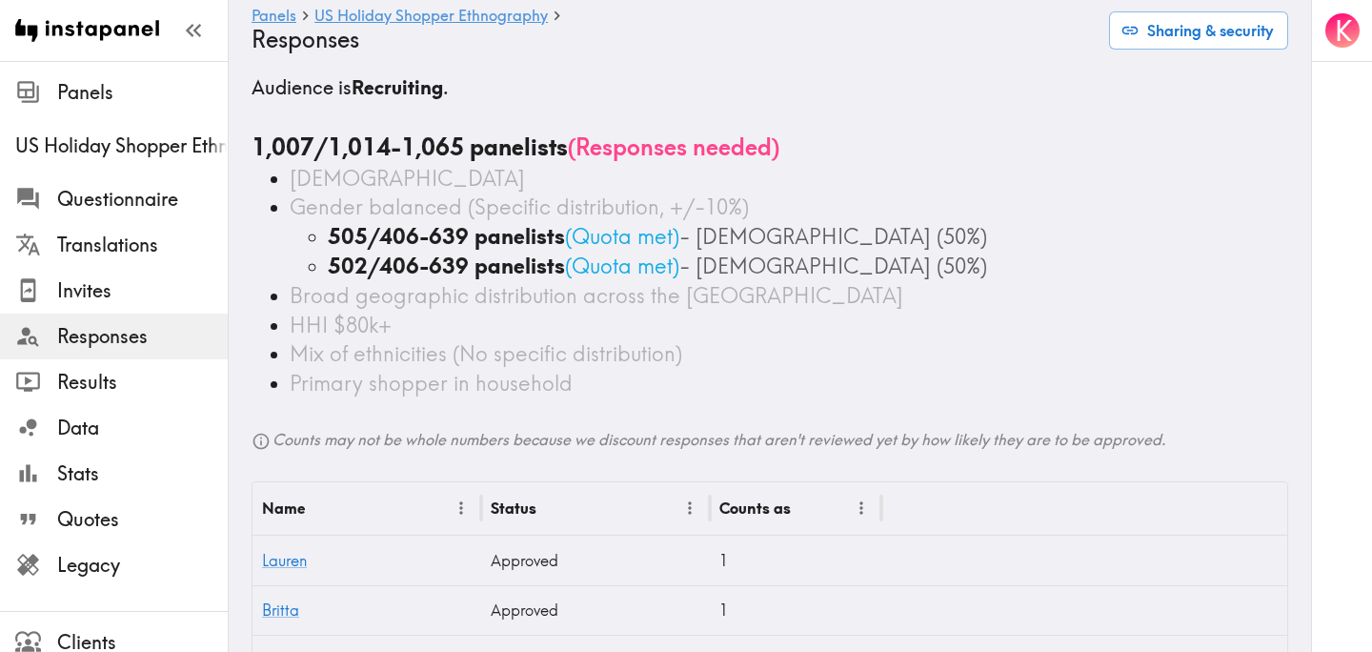
scroll to position [19, 0]
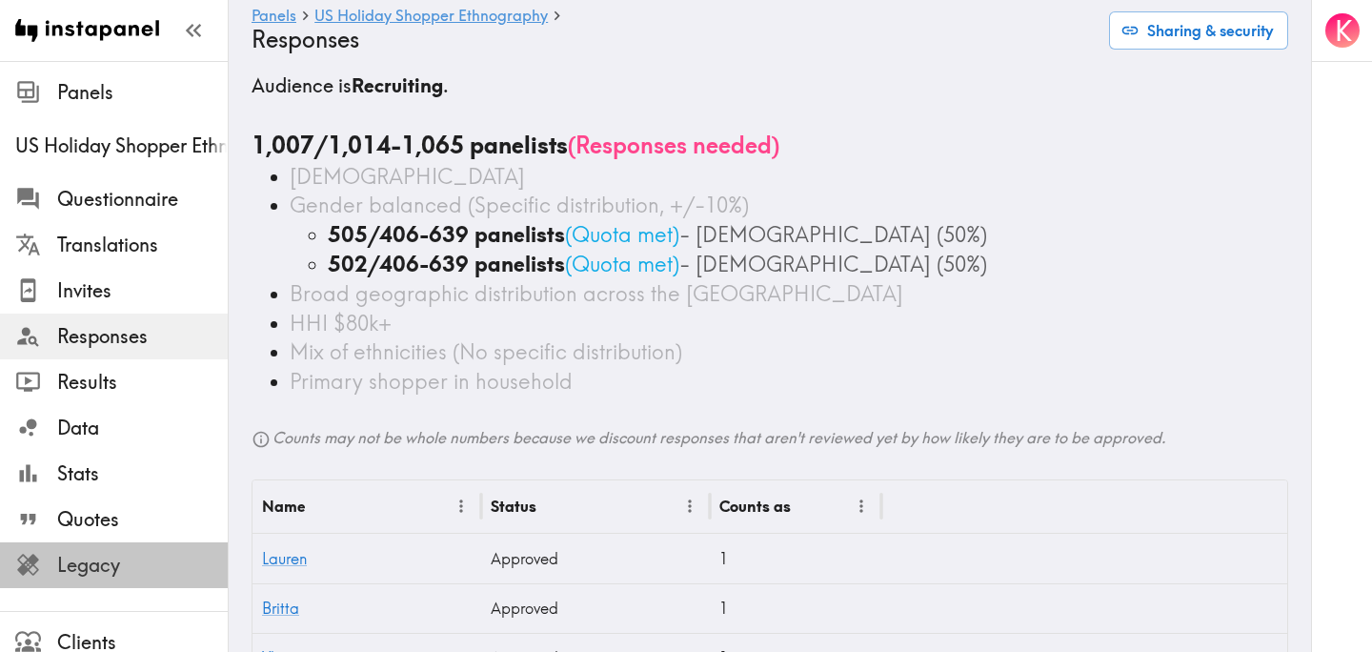
click at [99, 571] on span "Legacy" at bounding box center [142, 565] width 171 height 27
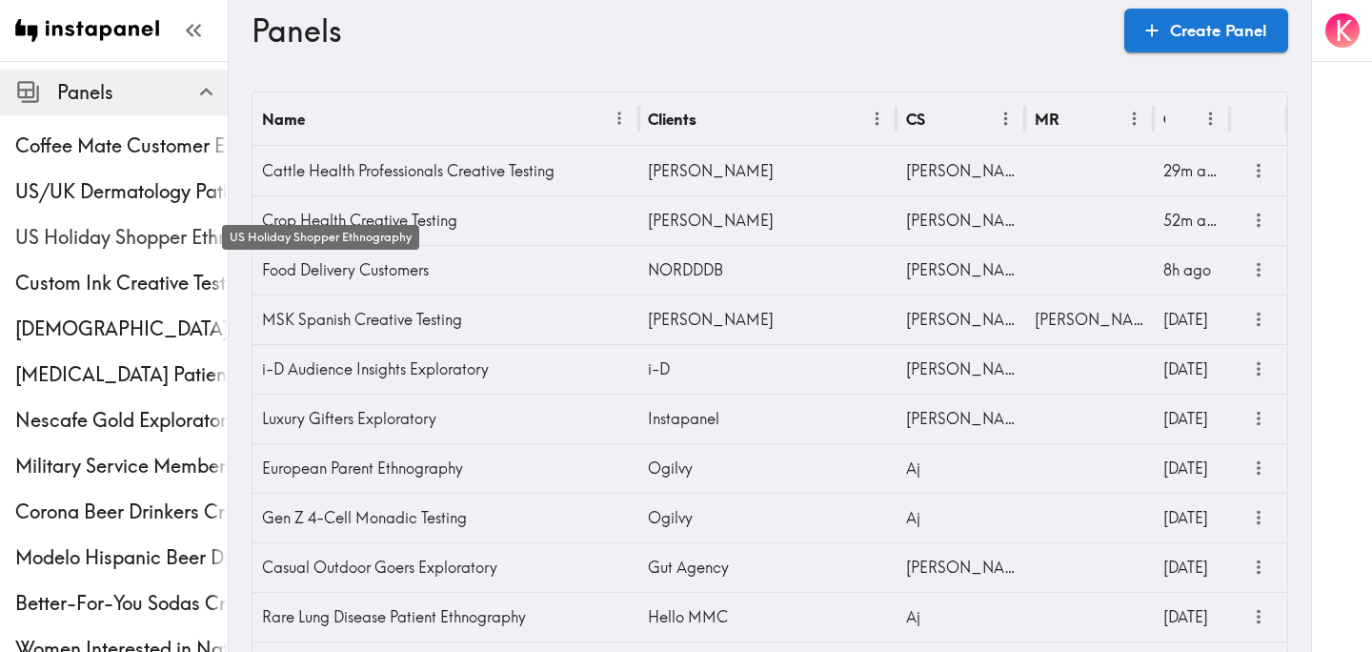
click at [157, 231] on span "US Holiday Shopper Ethnography" at bounding box center [121, 237] width 212 height 27
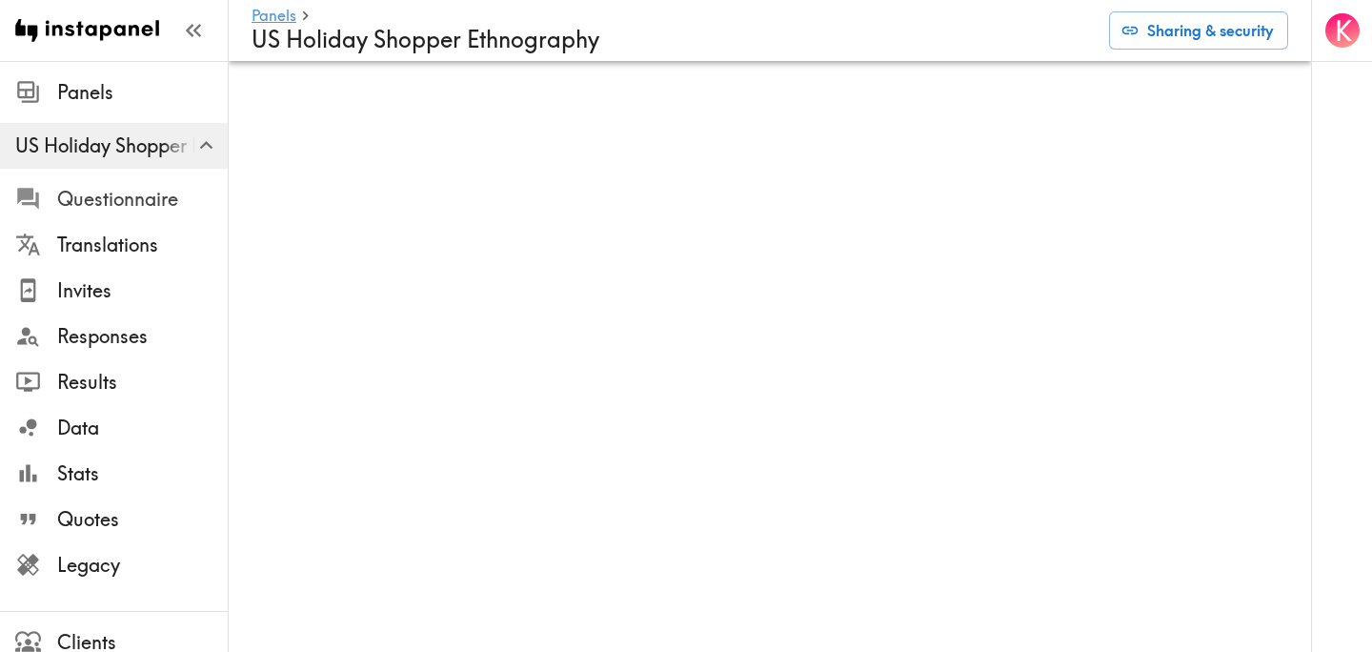
click at [115, 192] on span "Questionnaire" at bounding box center [142, 199] width 171 height 27
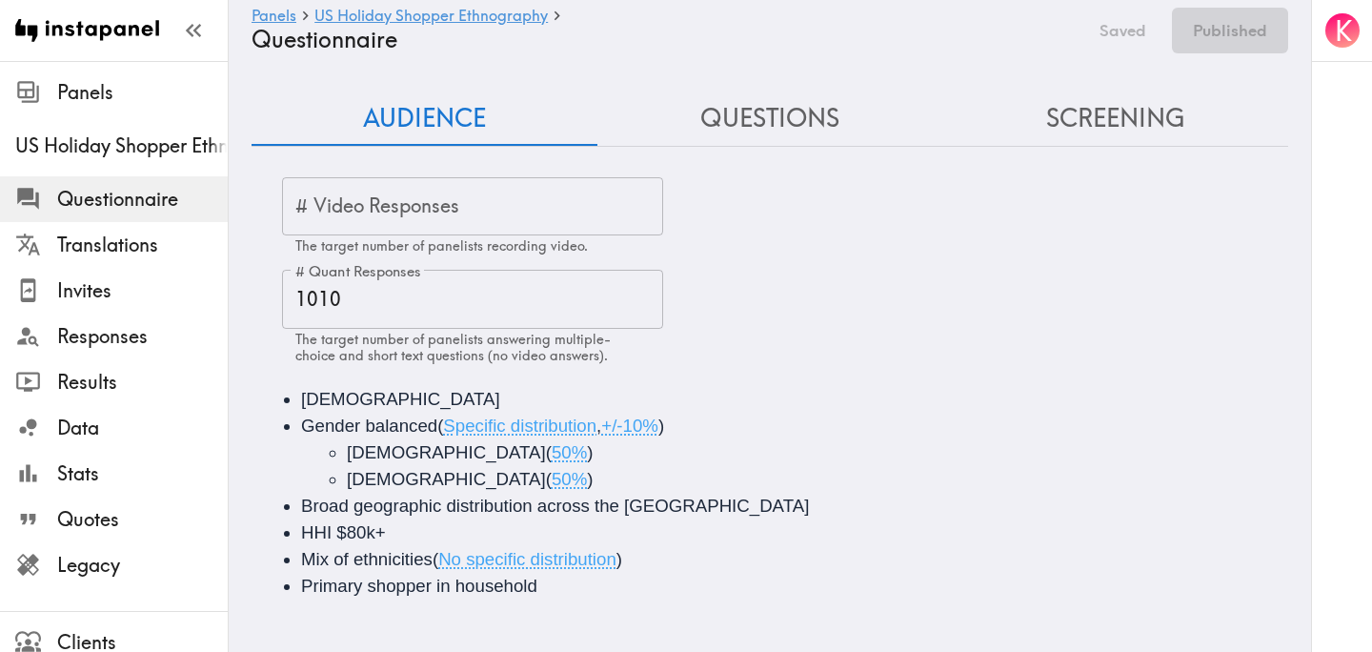
click at [816, 97] on button "Questions" at bounding box center [770, 118] width 346 height 54
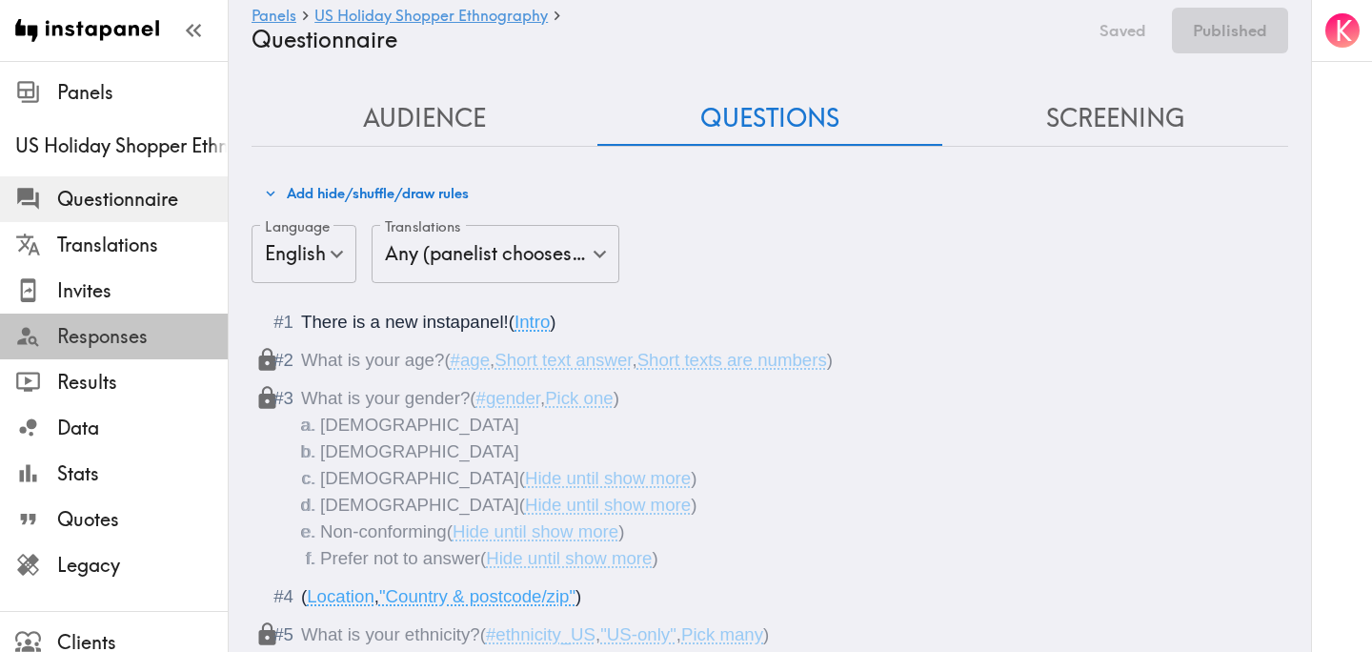
click at [90, 345] on span "Responses" at bounding box center [142, 336] width 171 height 27
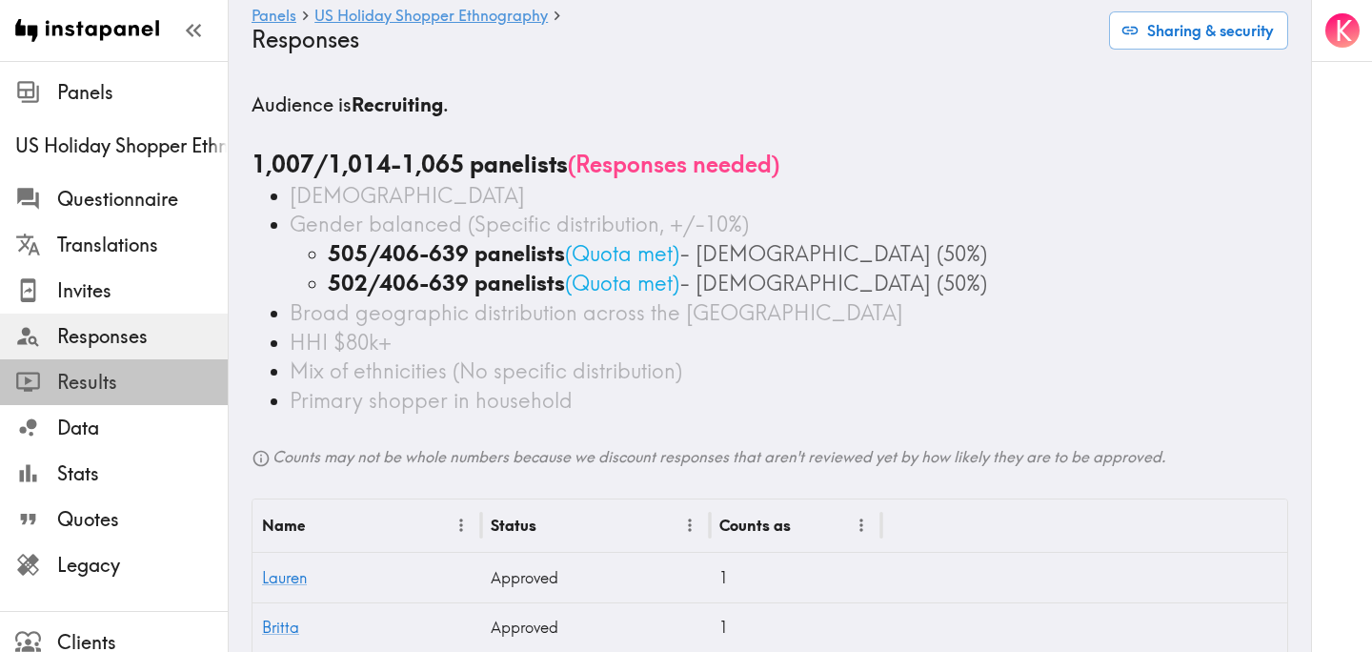
click at [126, 375] on span "Results" at bounding box center [142, 382] width 171 height 27
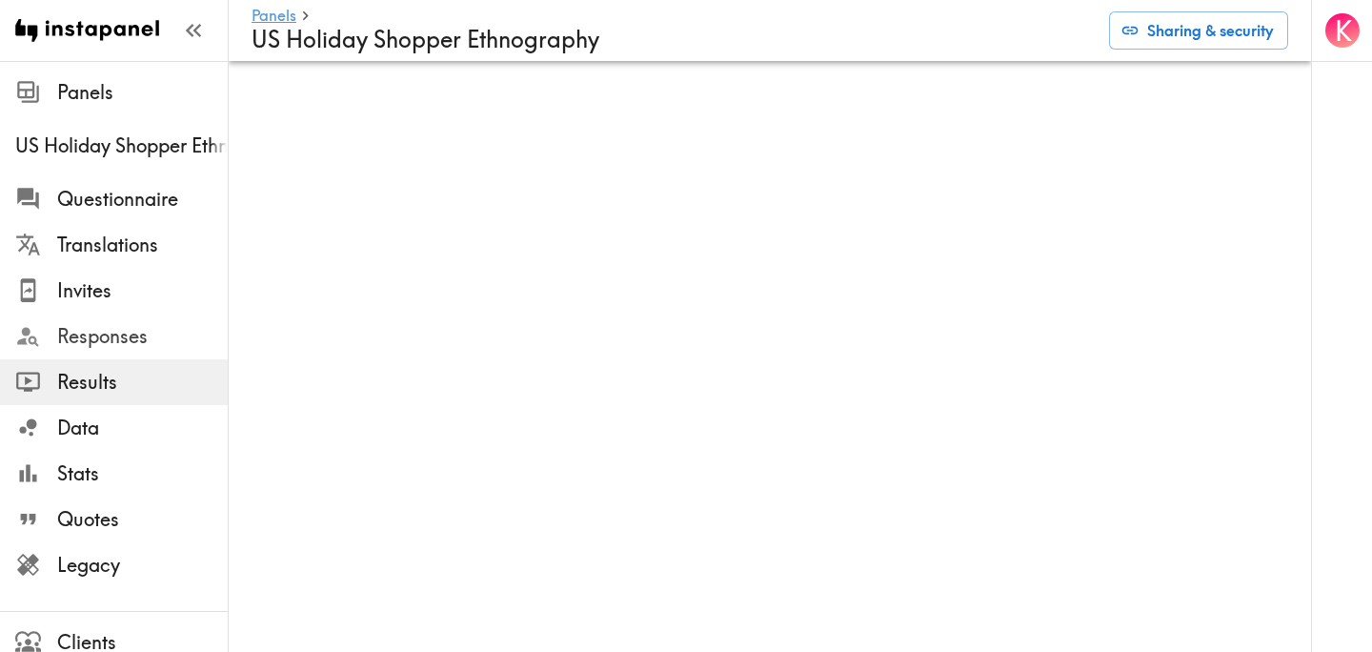
click at [137, 350] on span "Responses" at bounding box center [142, 336] width 171 height 34
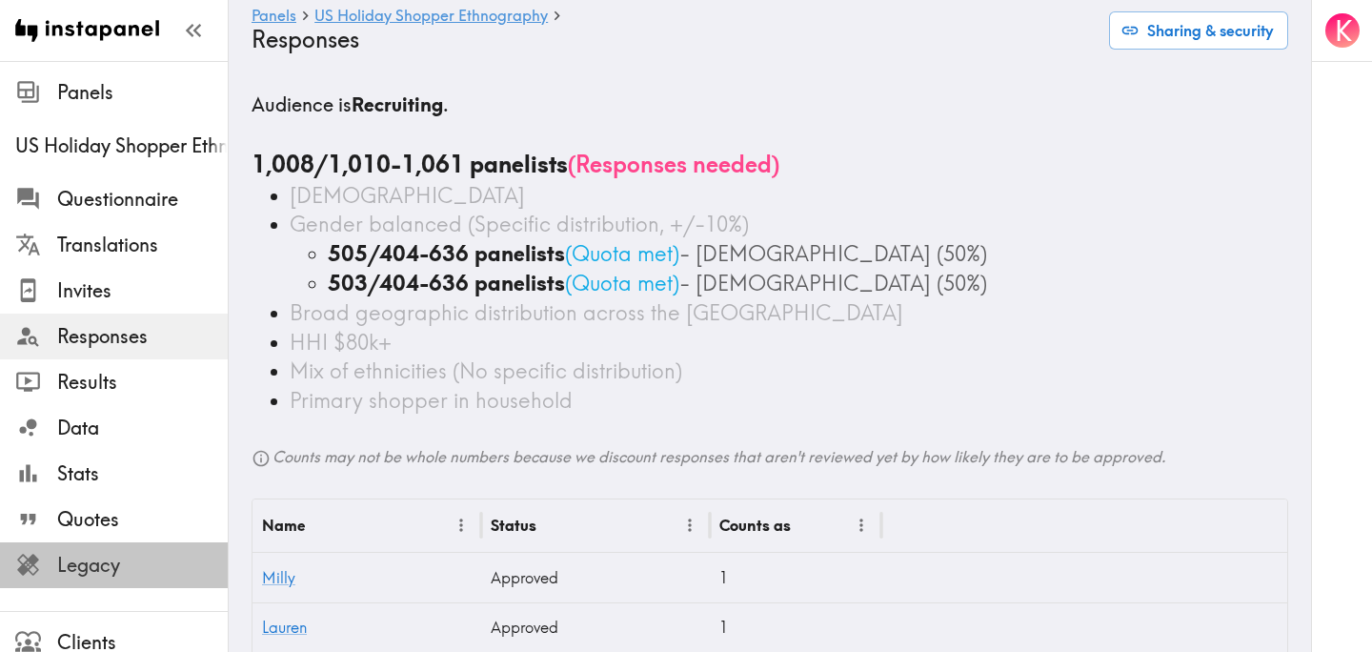
click at [117, 556] on span "Legacy" at bounding box center [142, 565] width 171 height 27
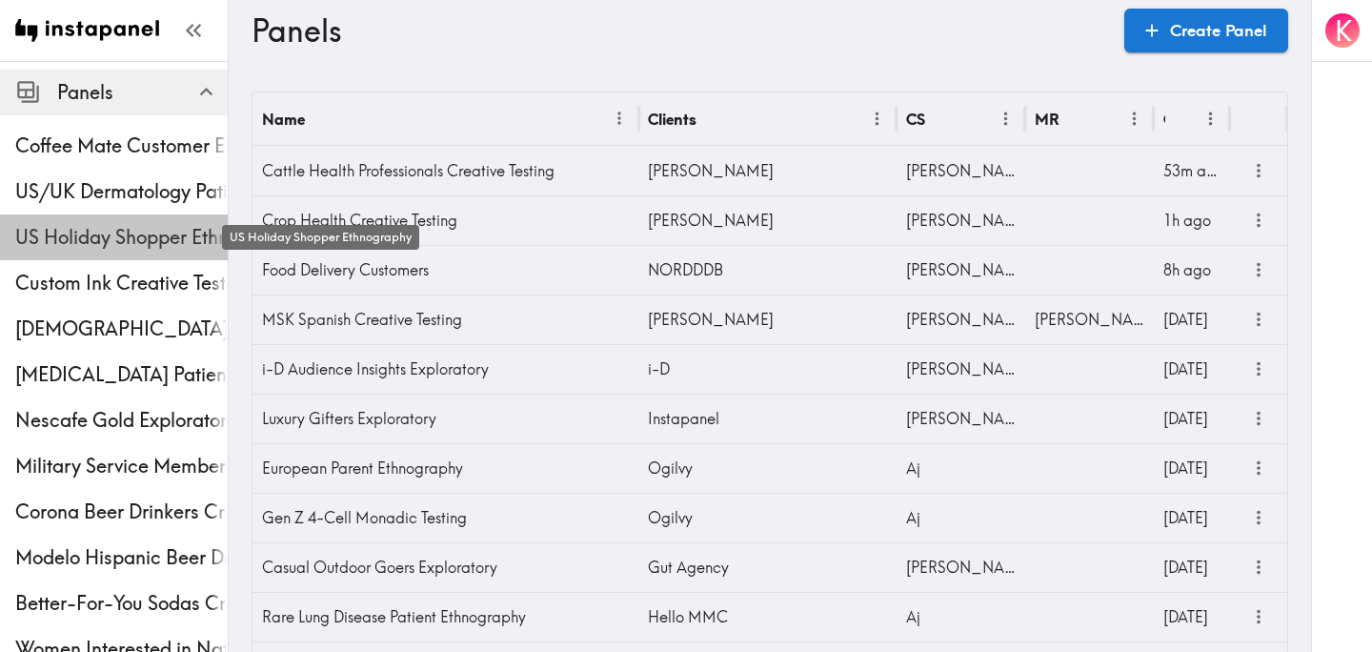
click at [121, 246] on span "US Holiday Shopper Ethnography" at bounding box center [121, 237] width 212 height 27
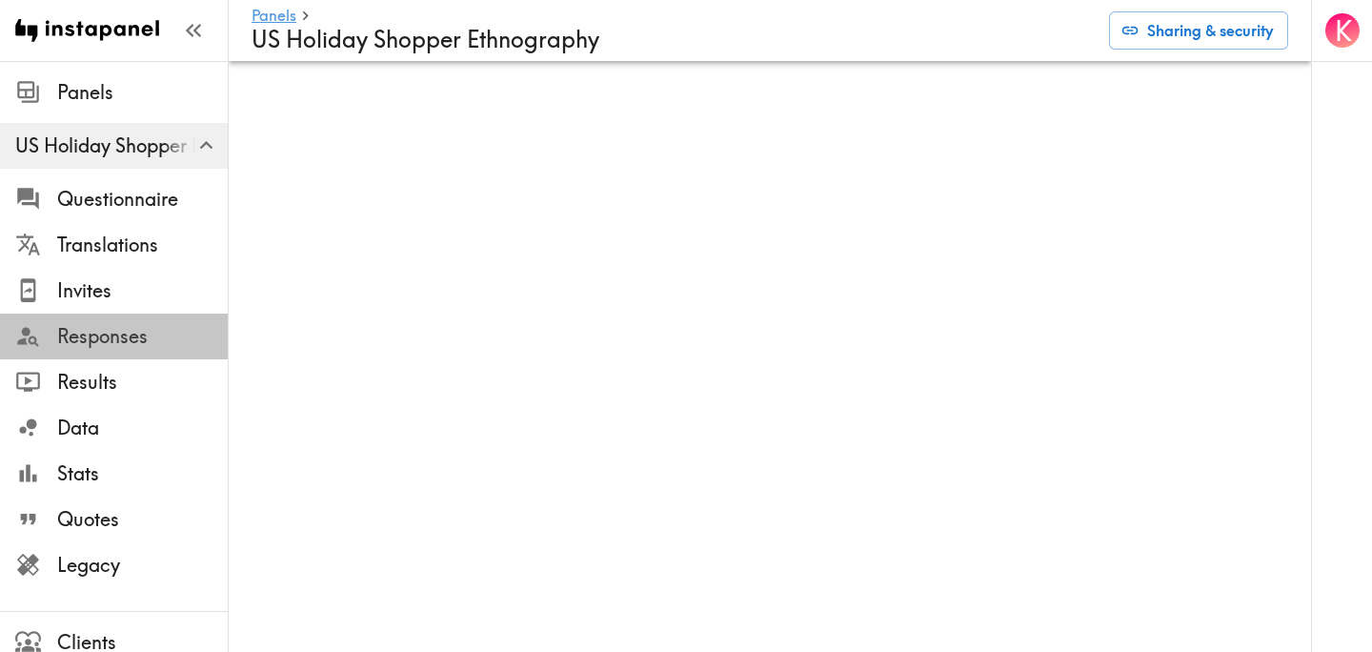
click at [127, 335] on span "Responses" at bounding box center [142, 336] width 171 height 27
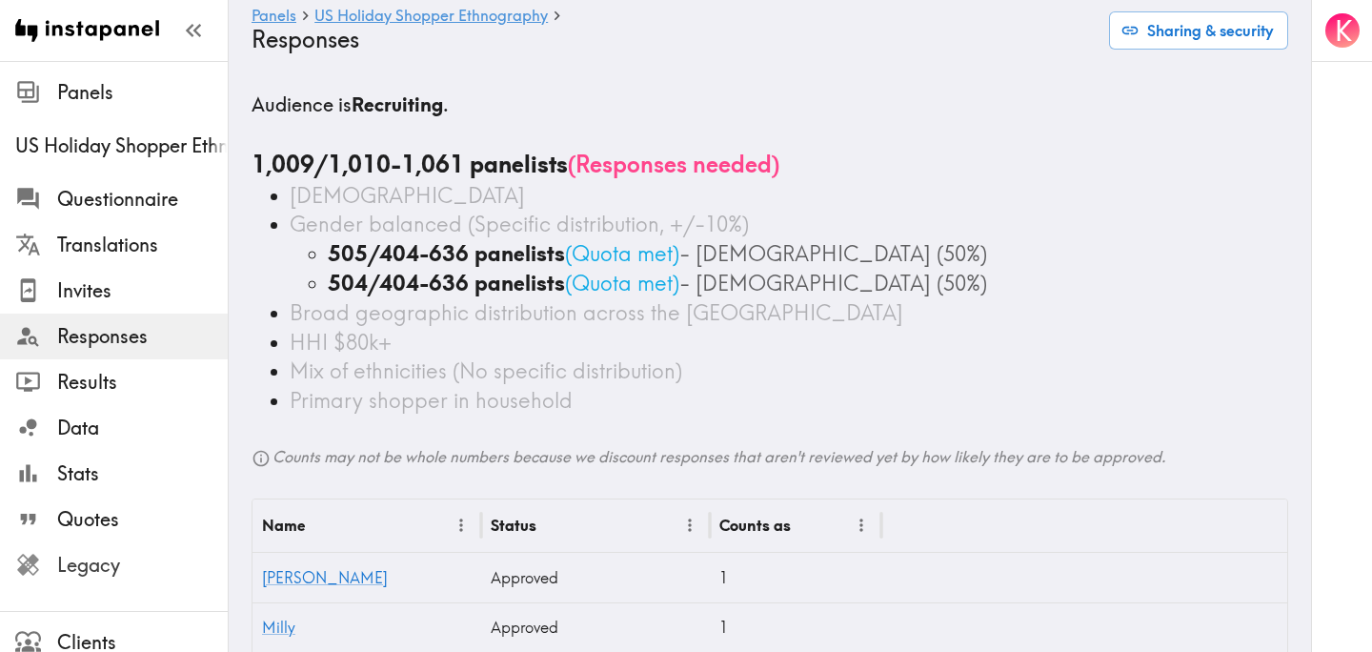
click at [154, 573] on span "Legacy" at bounding box center [142, 565] width 171 height 27
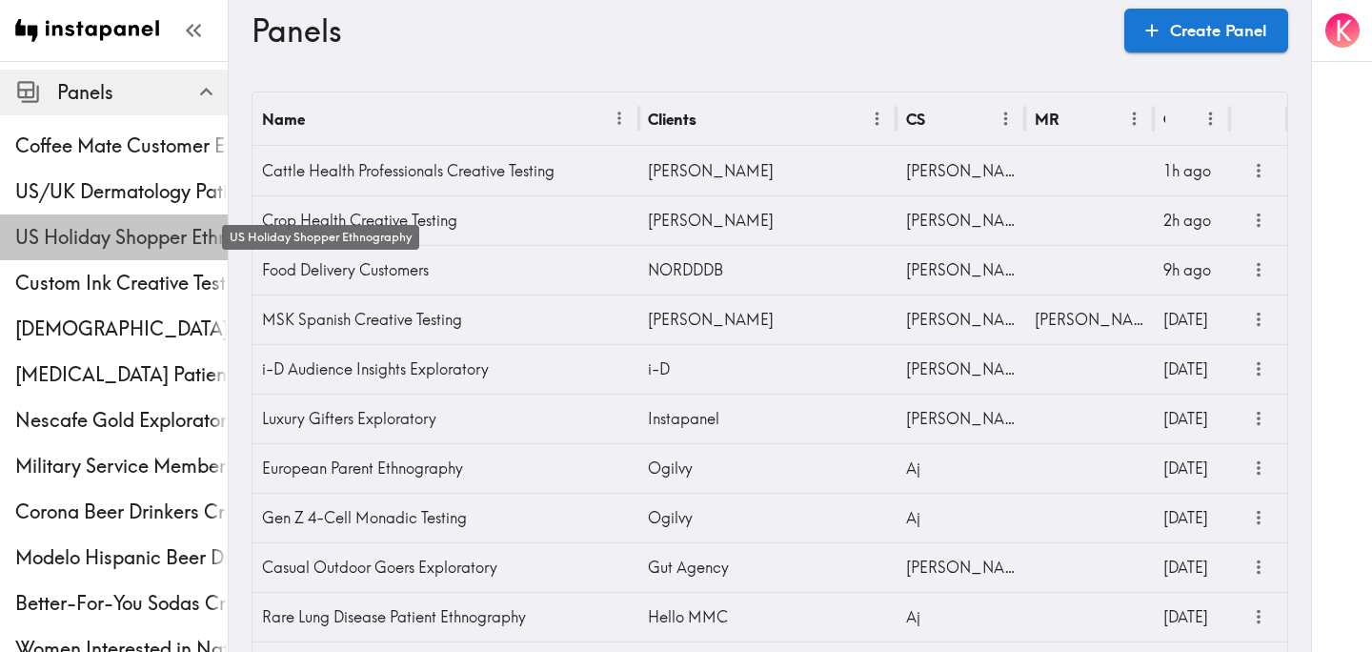
click at [128, 236] on span "US Holiday Shopper Ethnography" at bounding box center [121, 237] width 212 height 27
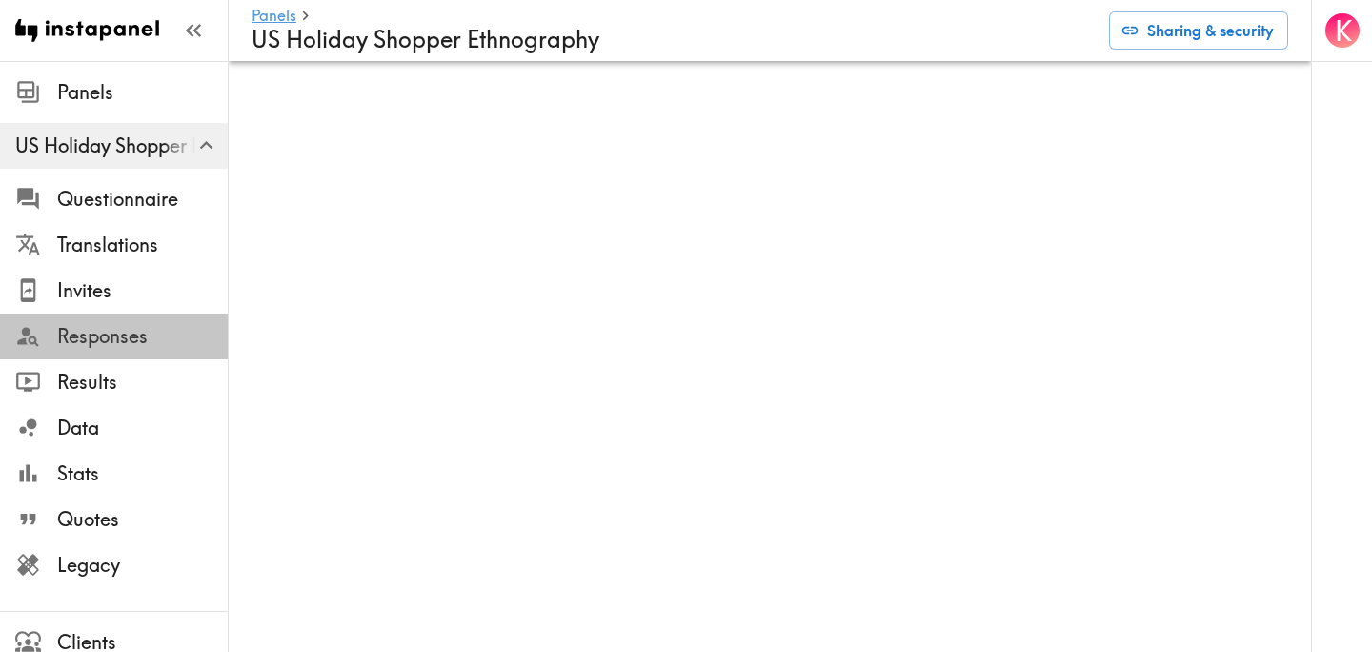
click at [168, 329] on span "Responses" at bounding box center [142, 336] width 171 height 27
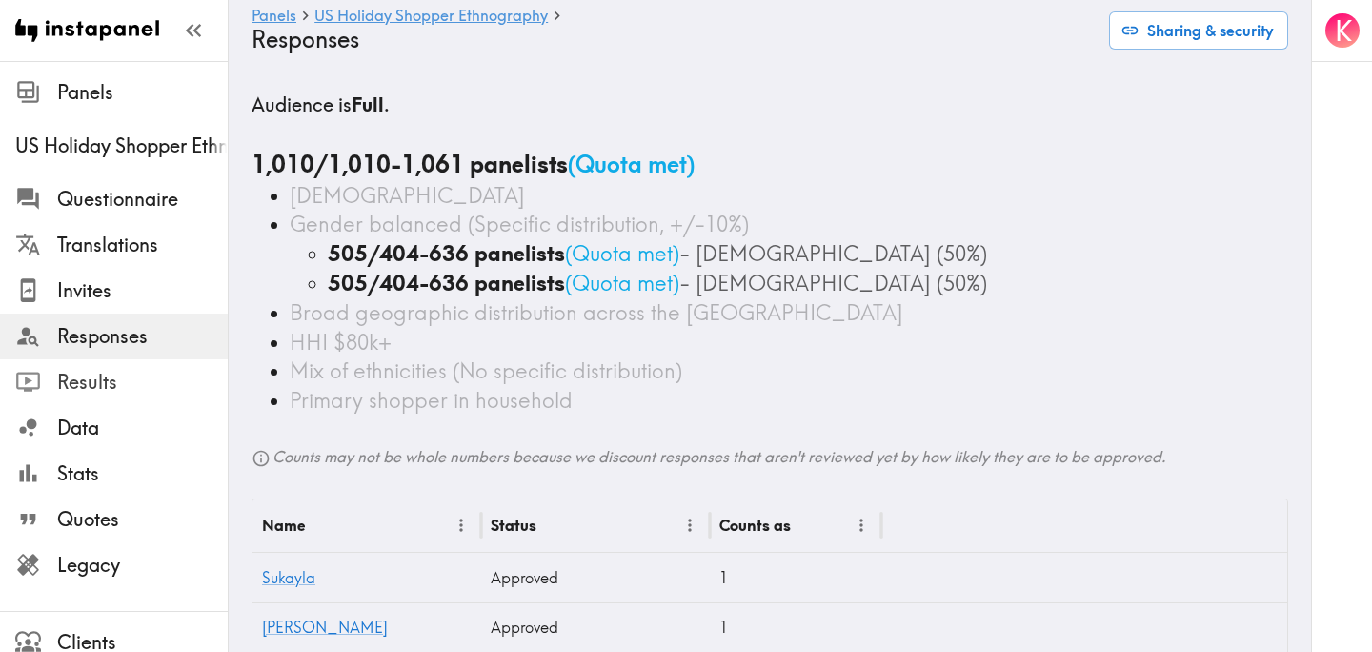
click at [102, 386] on span "Results" at bounding box center [142, 382] width 171 height 27
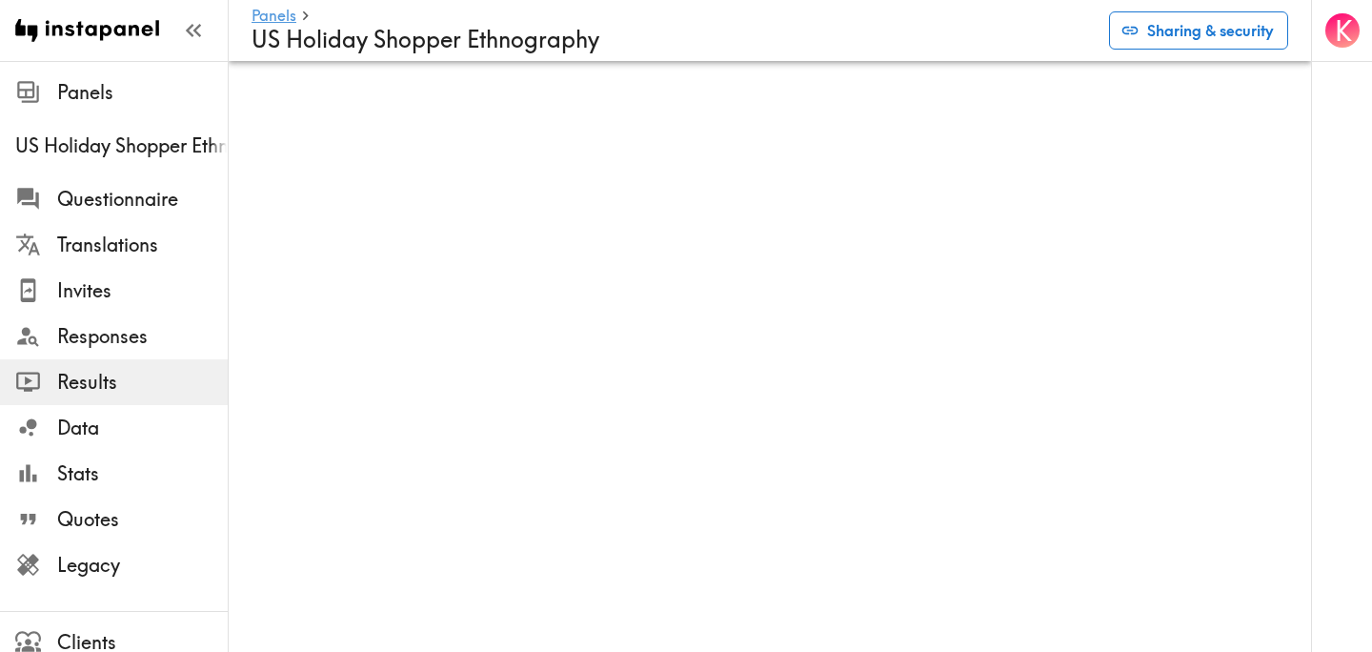
click at [1183, 36] on button "Sharing & security" at bounding box center [1198, 30] width 179 height 38
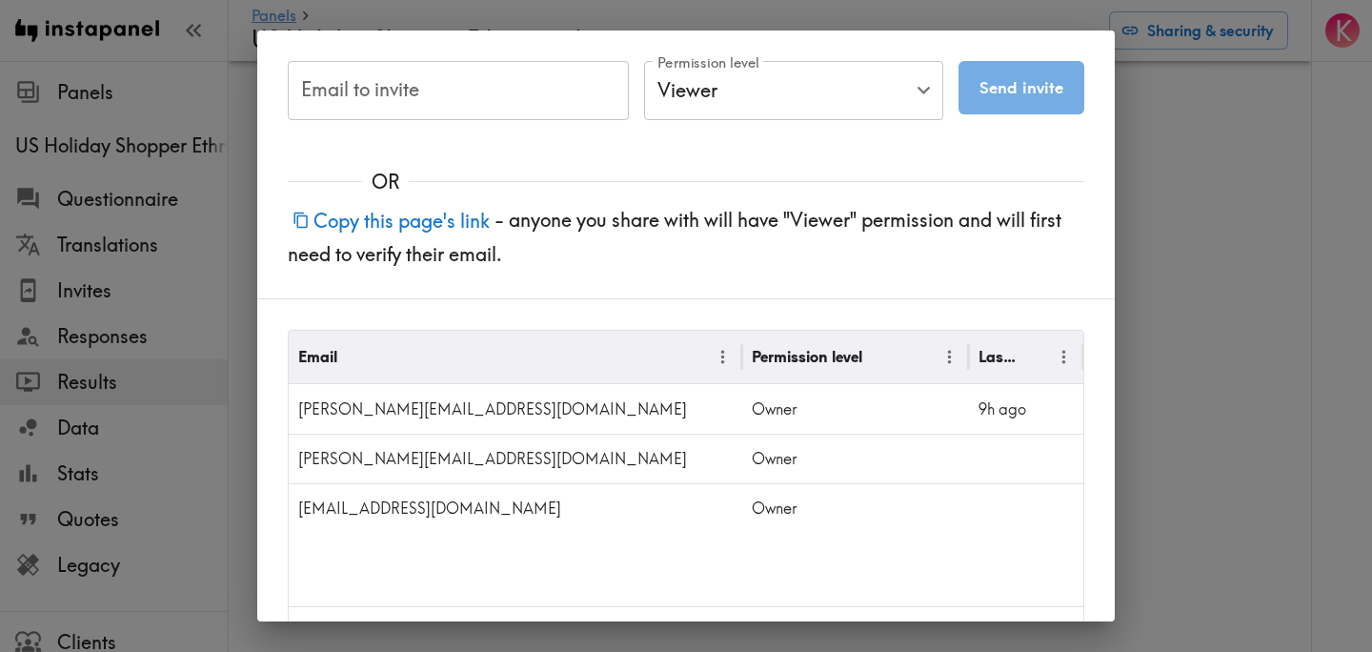
click at [449, 226] on button "Copy this page's link" at bounding box center [391, 220] width 207 height 41
click at [1158, 249] on div "Email to invite Email to invite Permission level Viewer Viewer Permission level…" at bounding box center [686, 326] width 1372 height 652
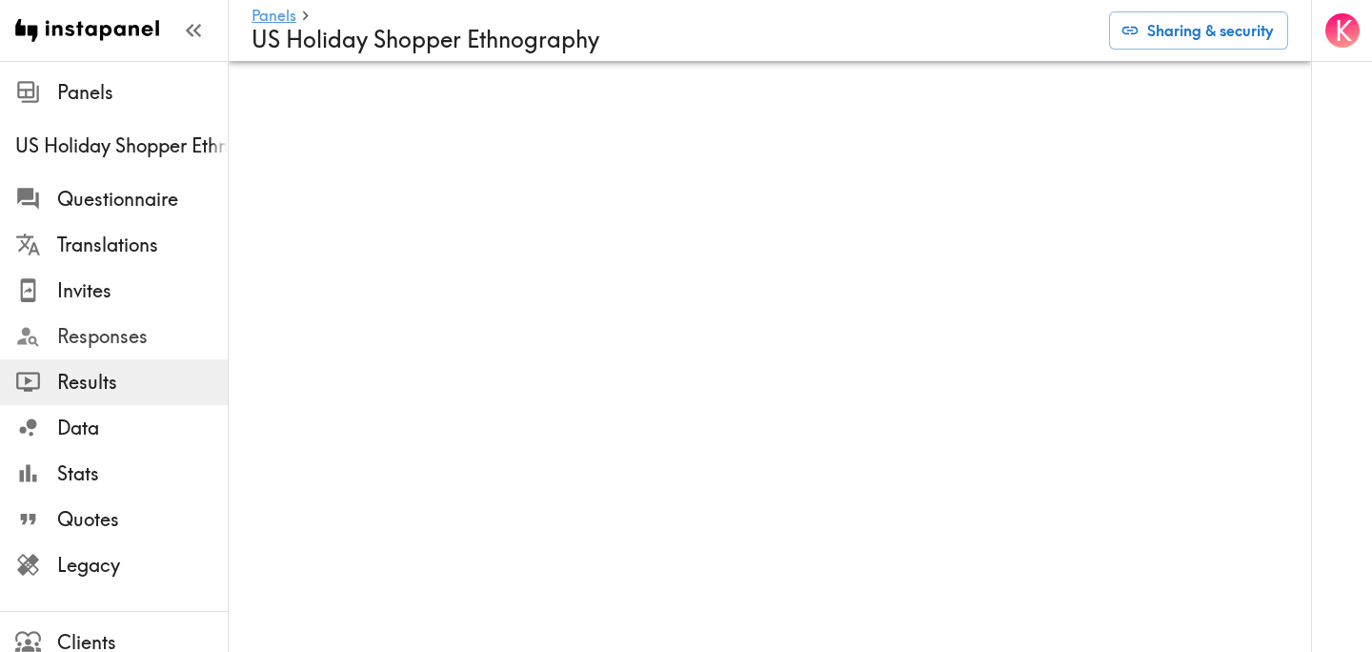
click at [133, 329] on span "Responses" at bounding box center [142, 336] width 171 height 27
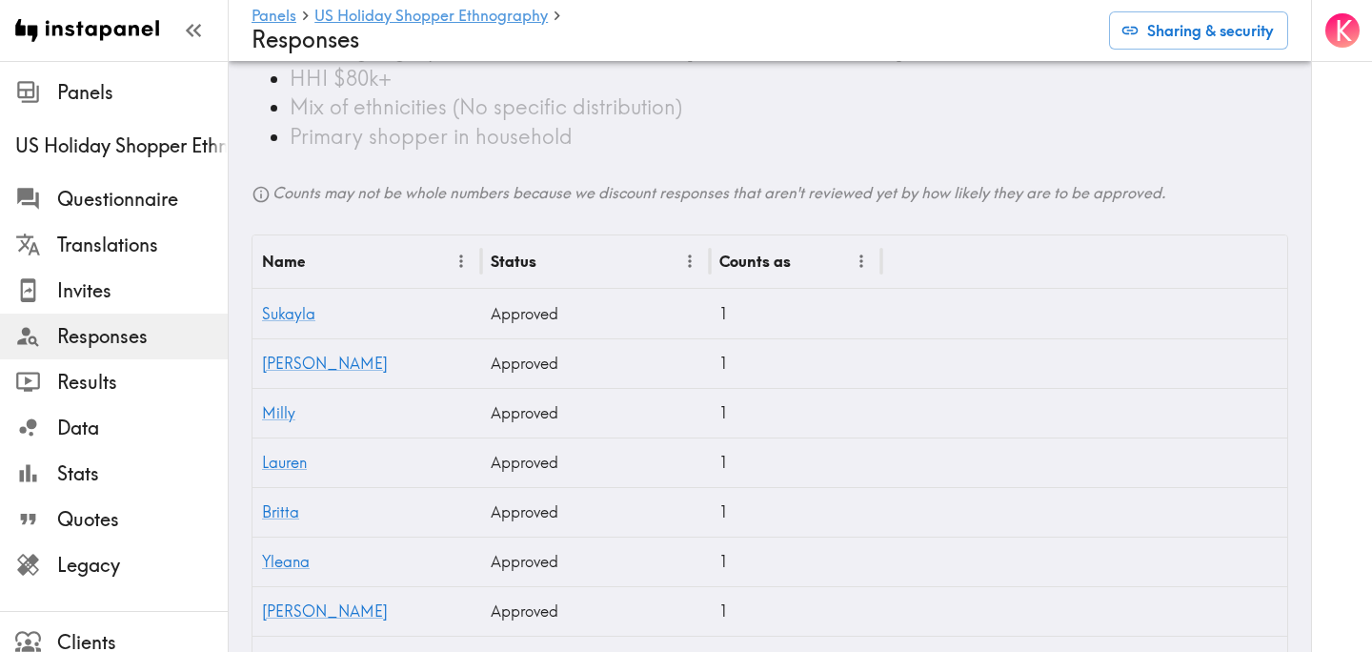
scroll to position [265, 0]
click at [91, 579] on span "Legacy" at bounding box center [142, 565] width 171 height 34
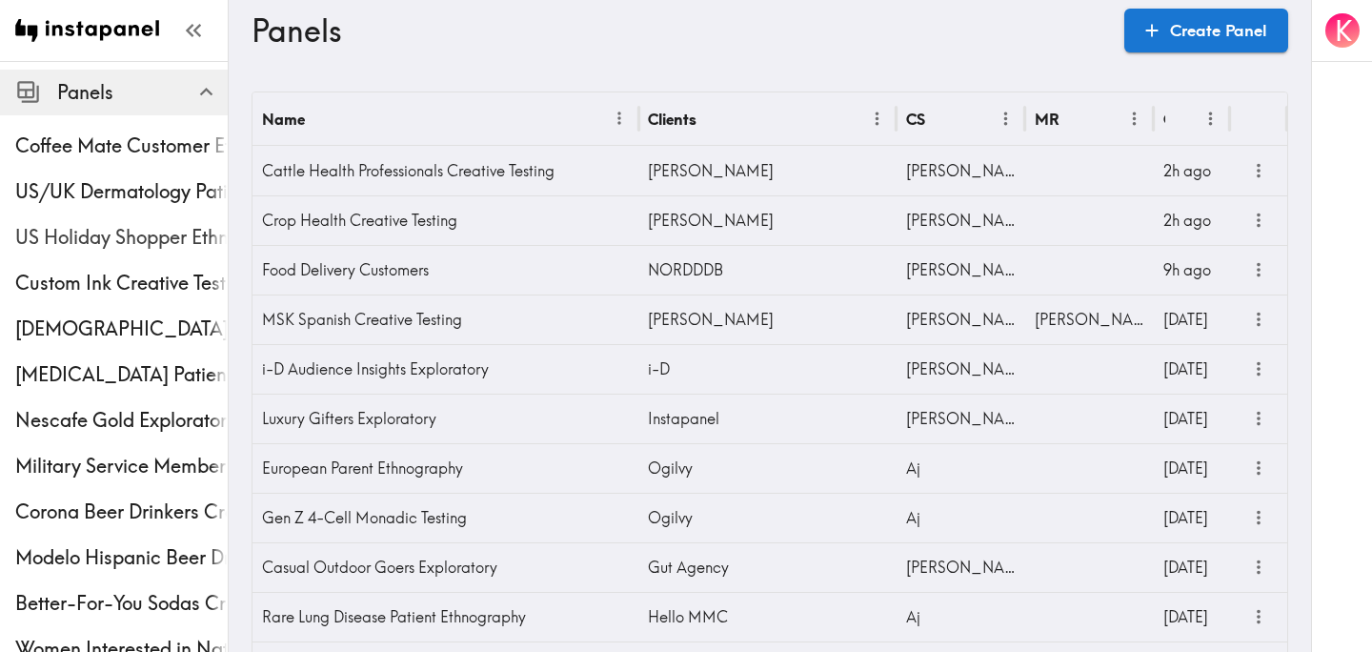
click at [136, 228] on span "US Holiday Shopper Ethnography" at bounding box center [121, 237] width 212 height 27
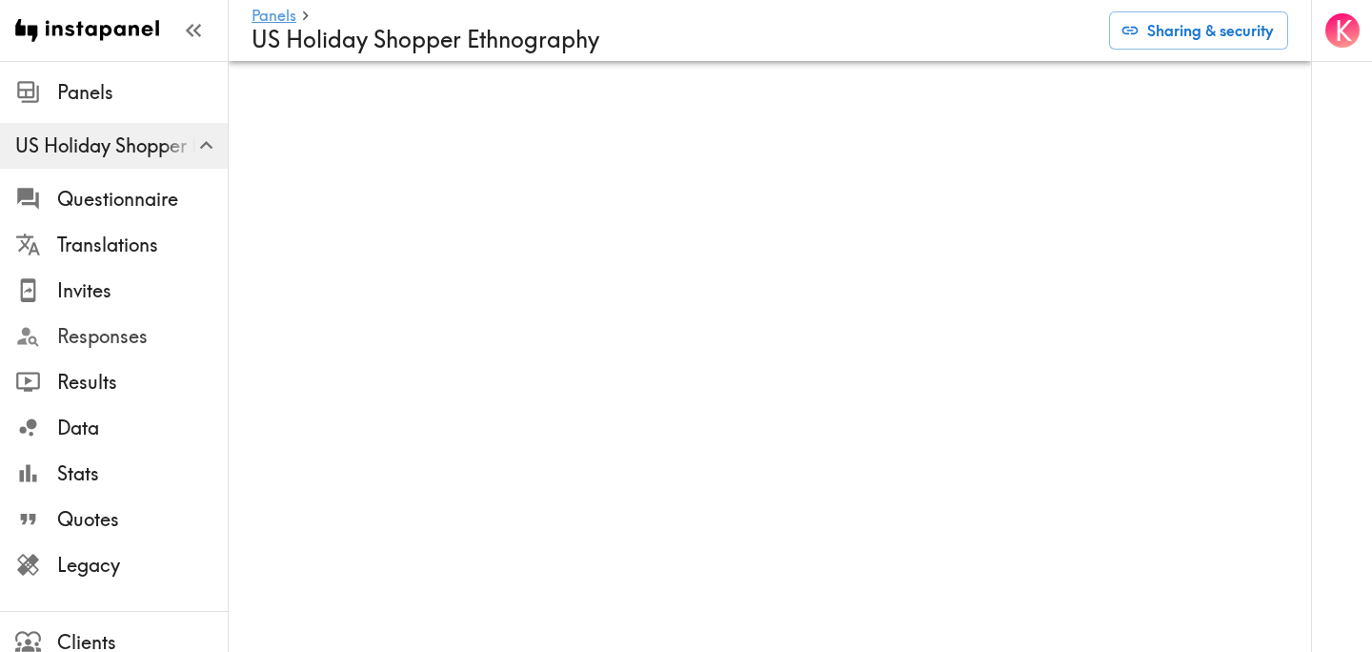
click at [155, 353] on div "Responses" at bounding box center [114, 337] width 228 height 50
